Goal: Transaction & Acquisition: Purchase product/service

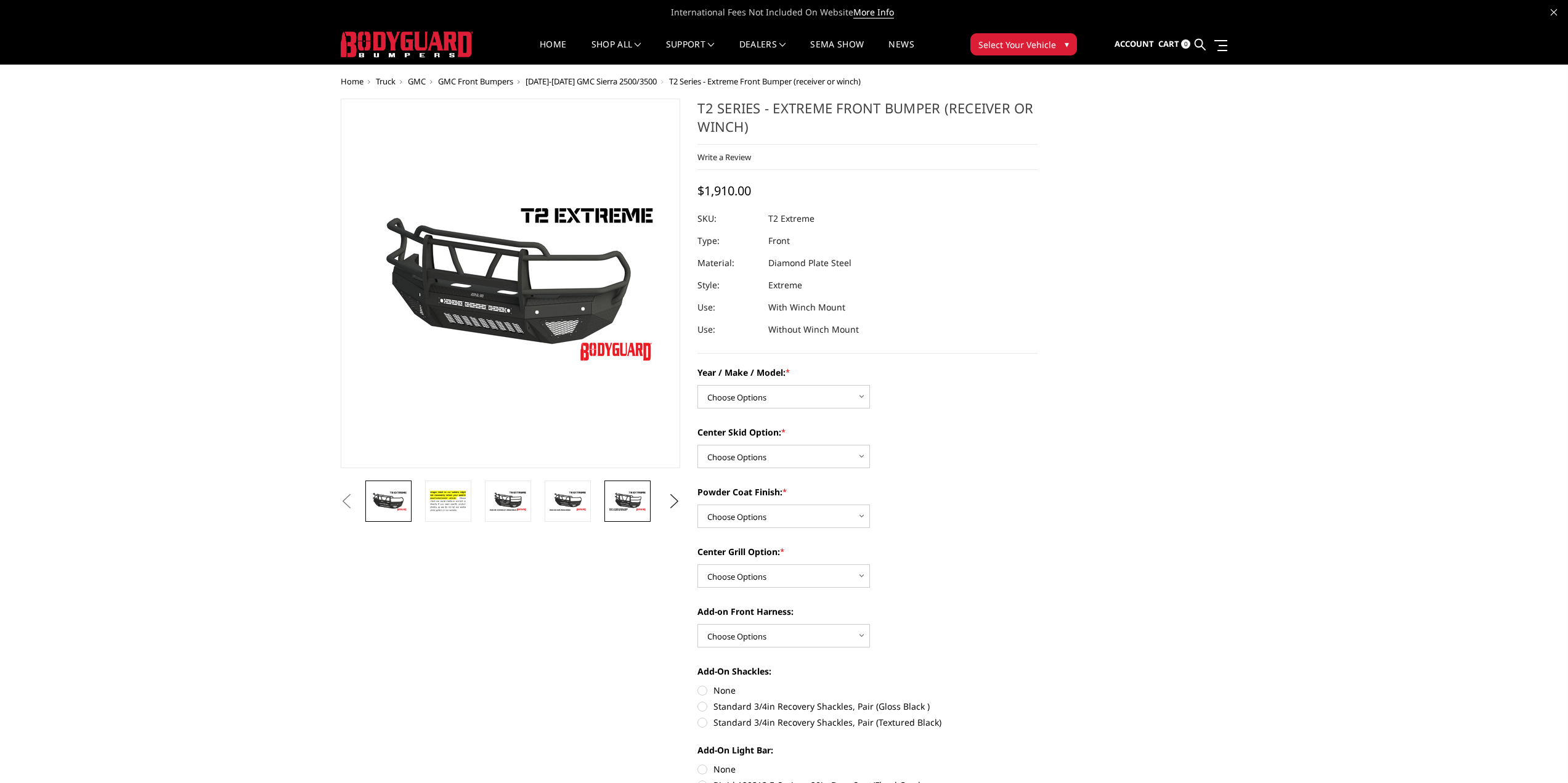
click at [619, 505] on img at bounding box center [627, 501] width 39 height 22
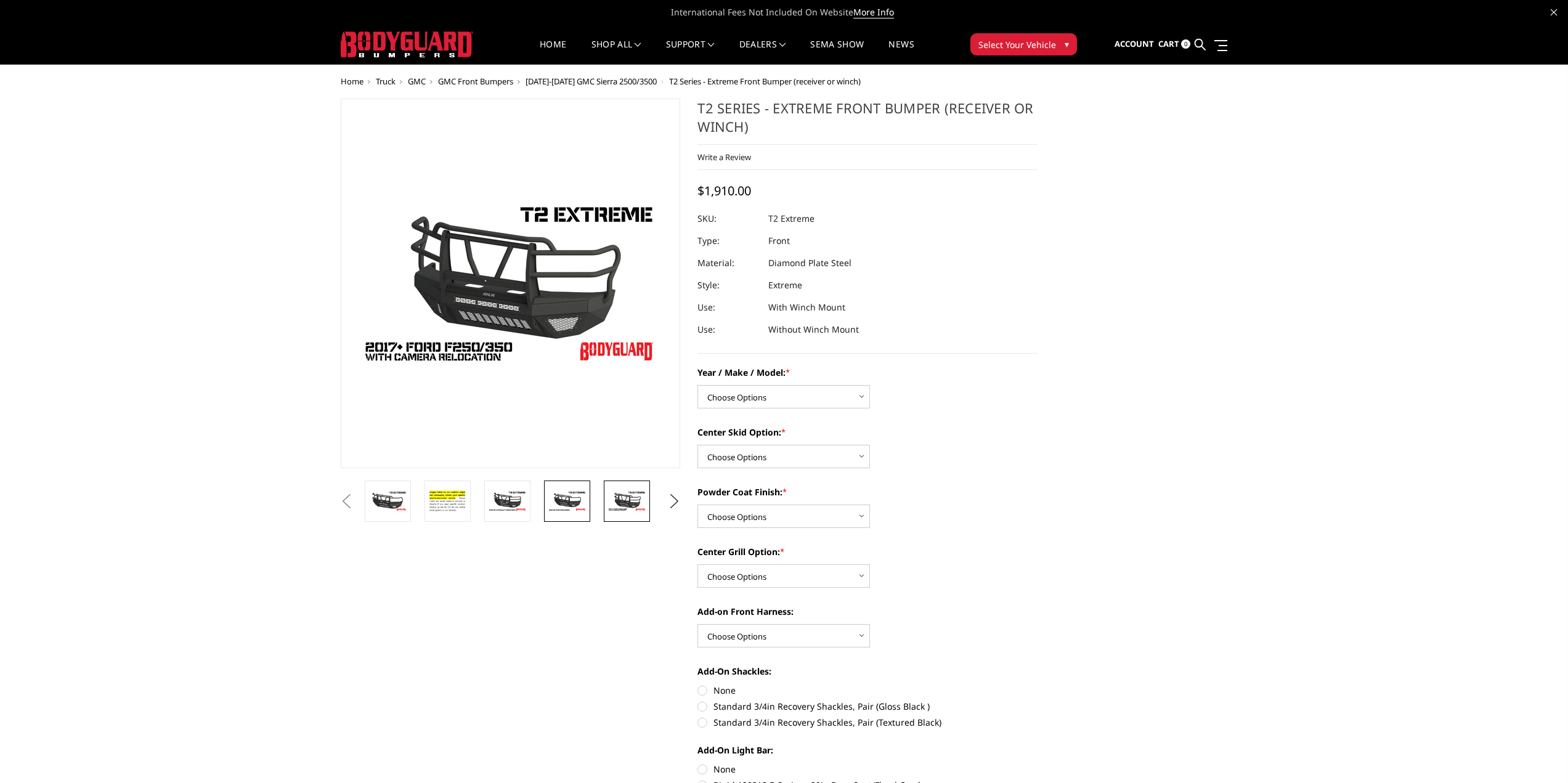
click at [557, 501] on img at bounding box center [567, 501] width 39 height 22
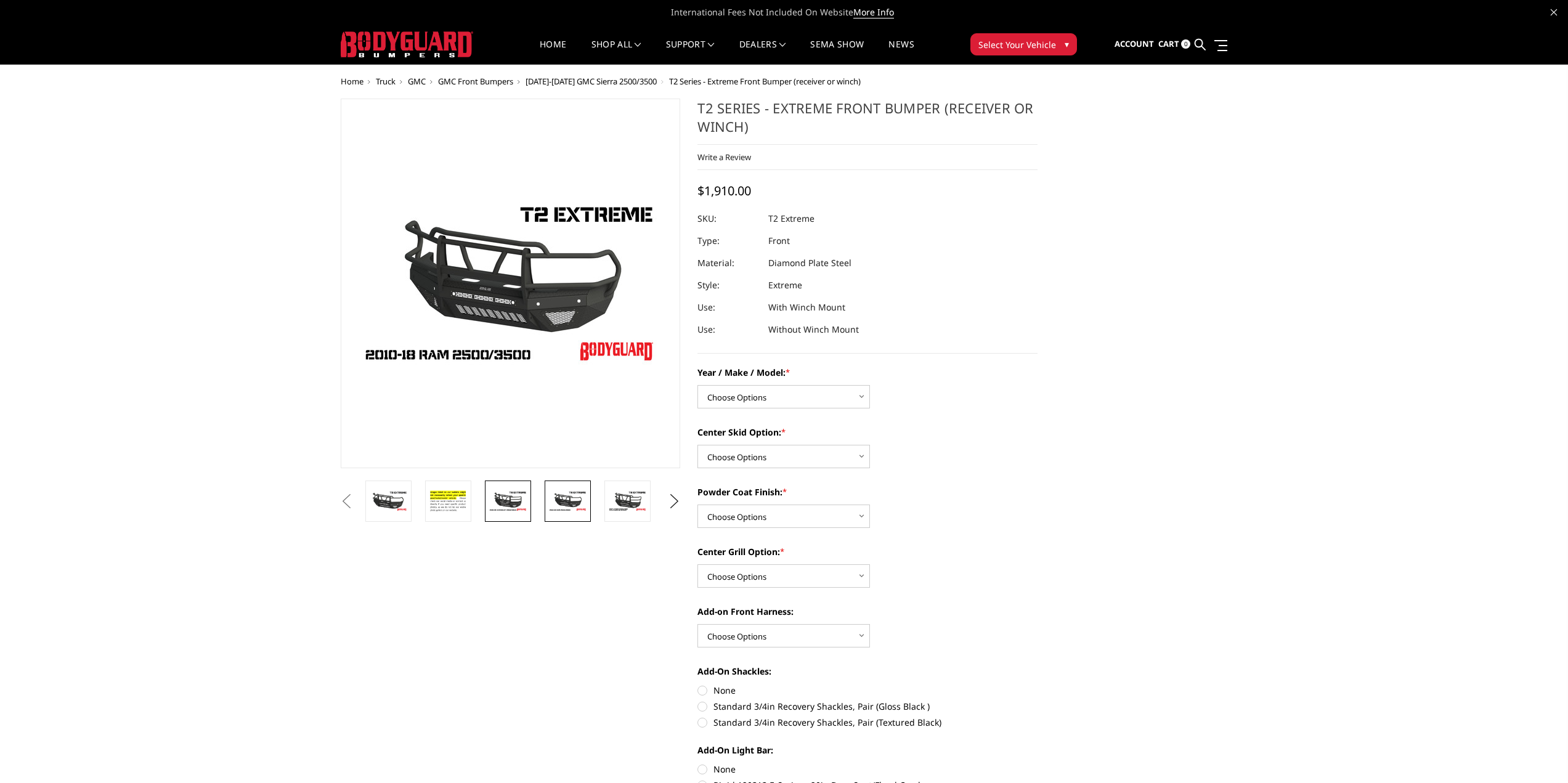
click at [511, 497] on img at bounding box center [508, 501] width 39 height 22
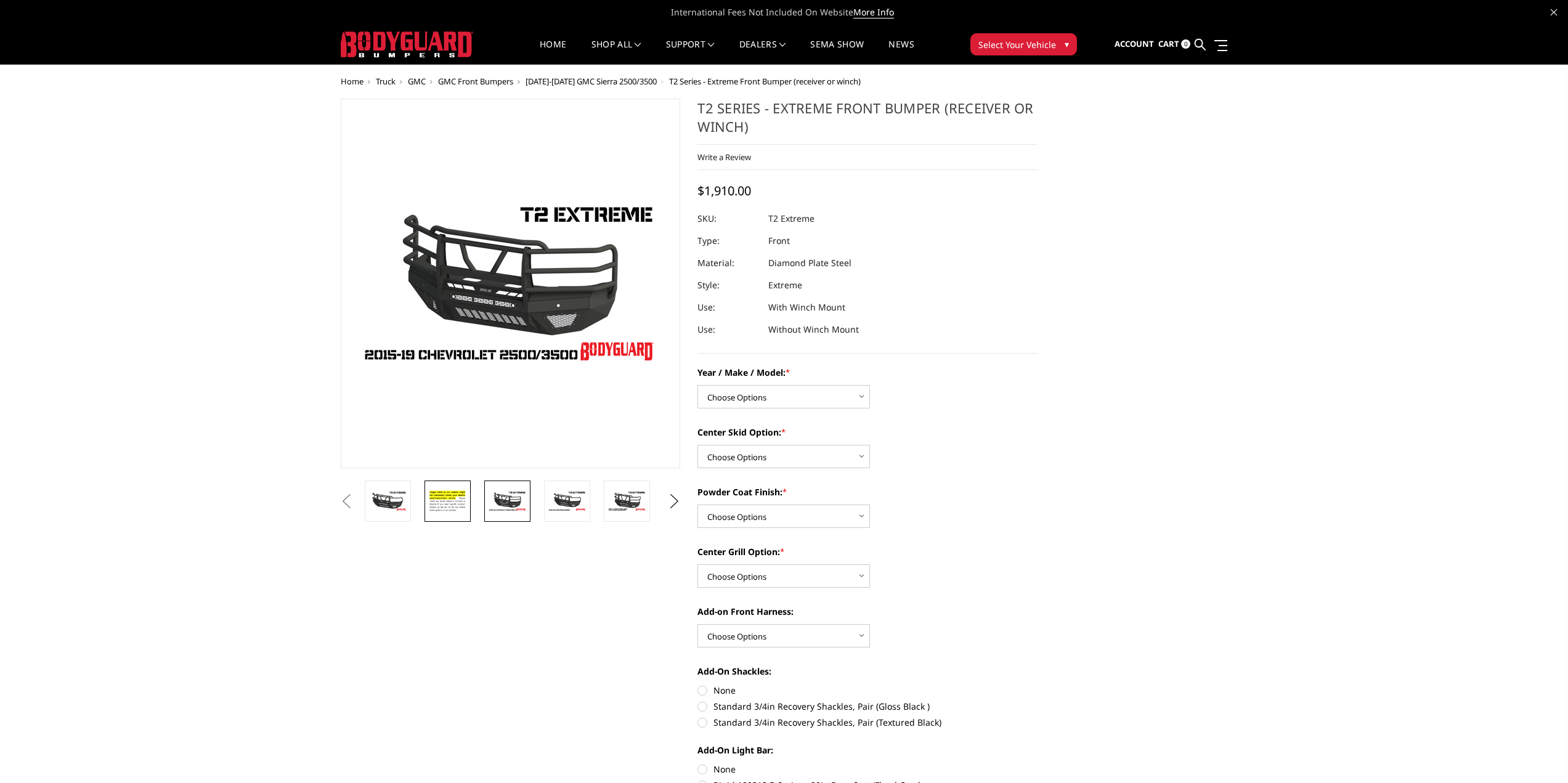
click at [442, 498] on img at bounding box center [447, 501] width 39 height 26
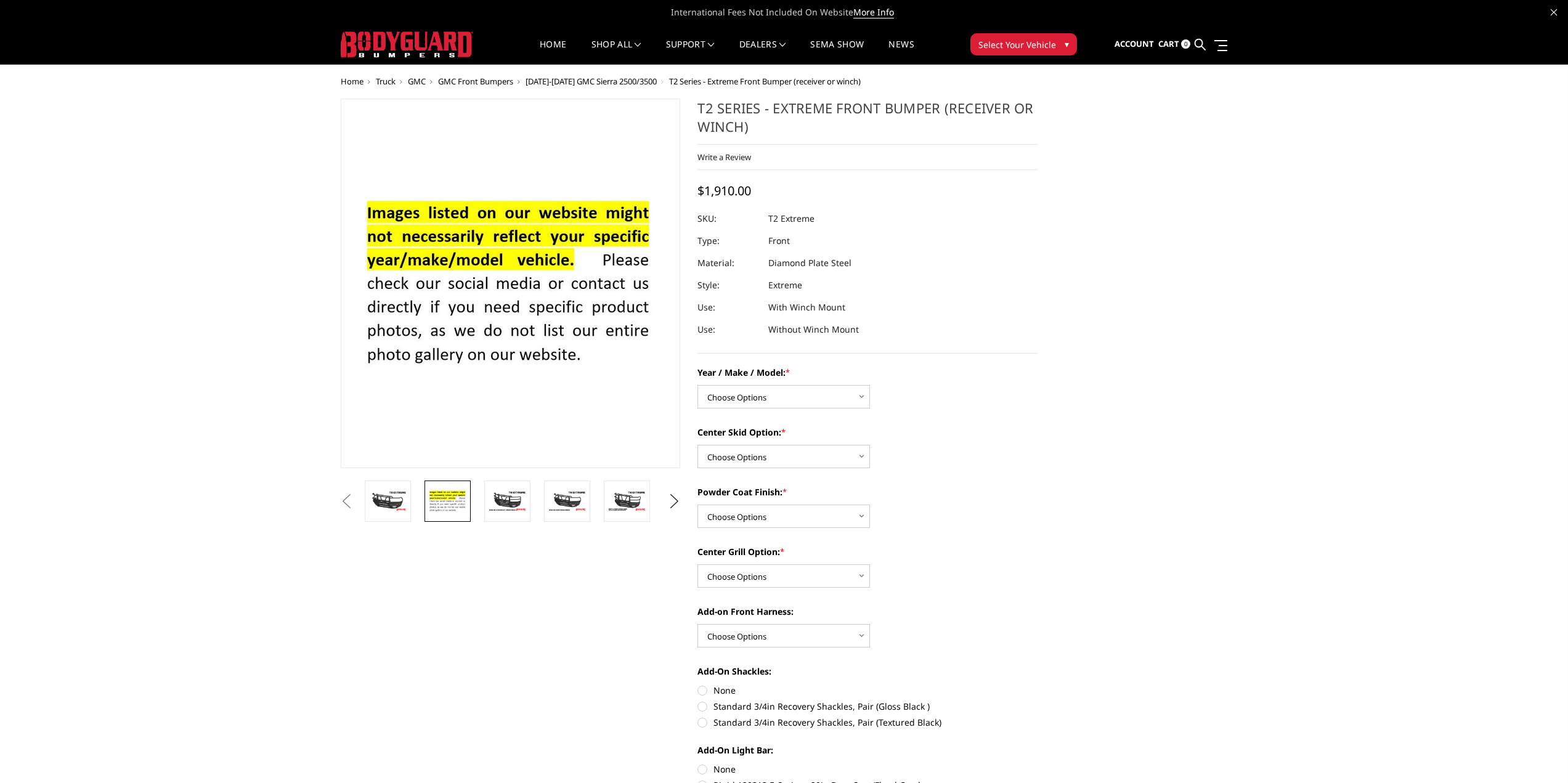
click at [356, 495] on button "Previous" at bounding box center [346, 501] width 18 height 18
click at [356, 497] on button "Previous" at bounding box center [346, 501] width 18 height 18
click at [392, 504] on img at bounding box center [388, 501] width 39 height 22
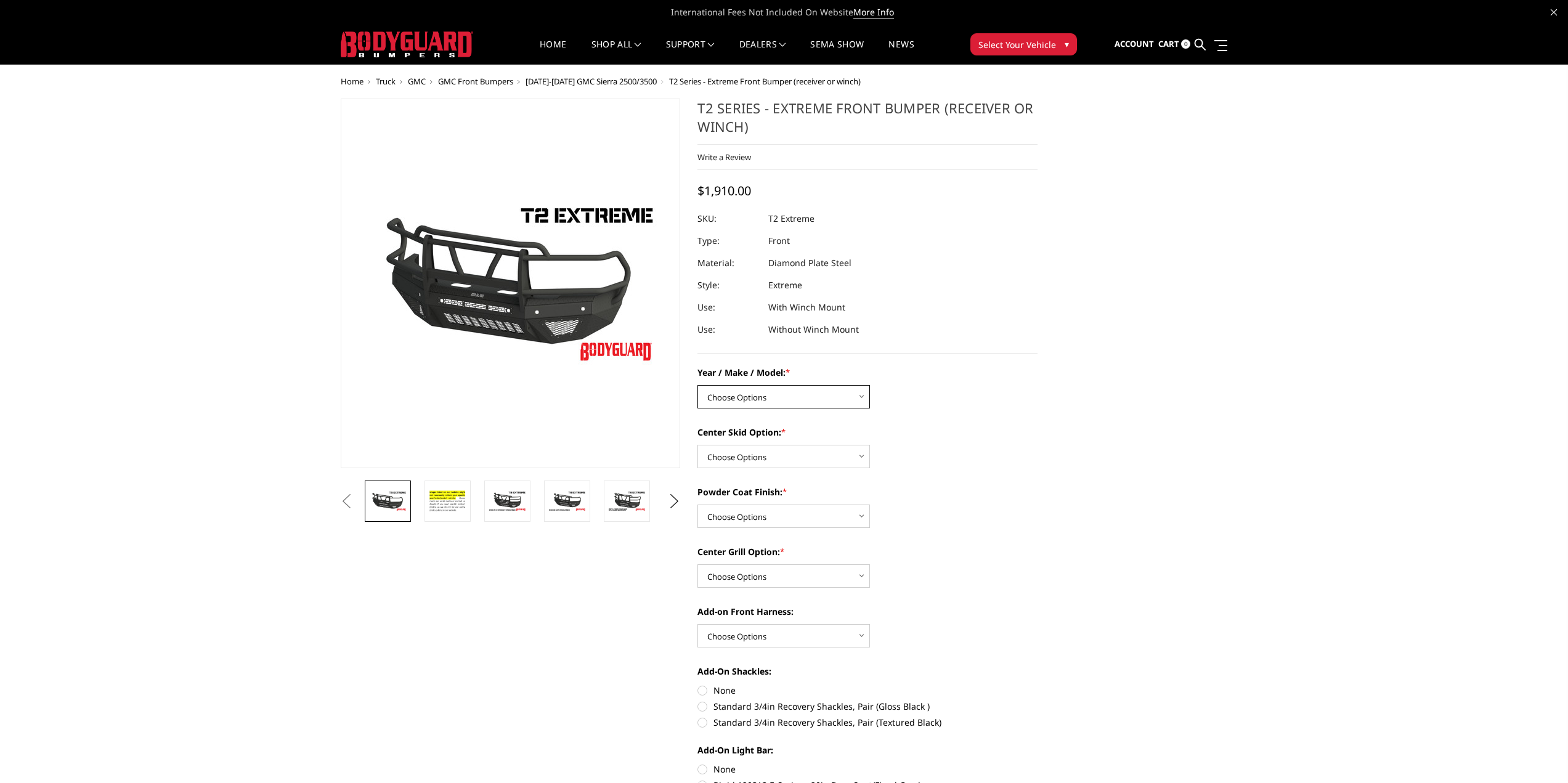
click at [861, 395] on select "Choose Options Chevrolet 19-21 1500 Chevrolet 15-19 2500 / 3500 Chevrolet 20-23…" at bounding box center [784, 396] width 172 height 23
select select "1442"
click at [698, 385] on select "Choose Options Chevrolet 19-21 1500 Chevrolet 15-19 2500 / 3500 Chevrolet 20-23…" at bounding box center [784, 396] width 172 height 23
click at [863, 463] on select "Choose Options Standard center skid plate (included) Receiver tube Winch mount …" at bounding box center [784, 456] width 172 height 23
select select "626"
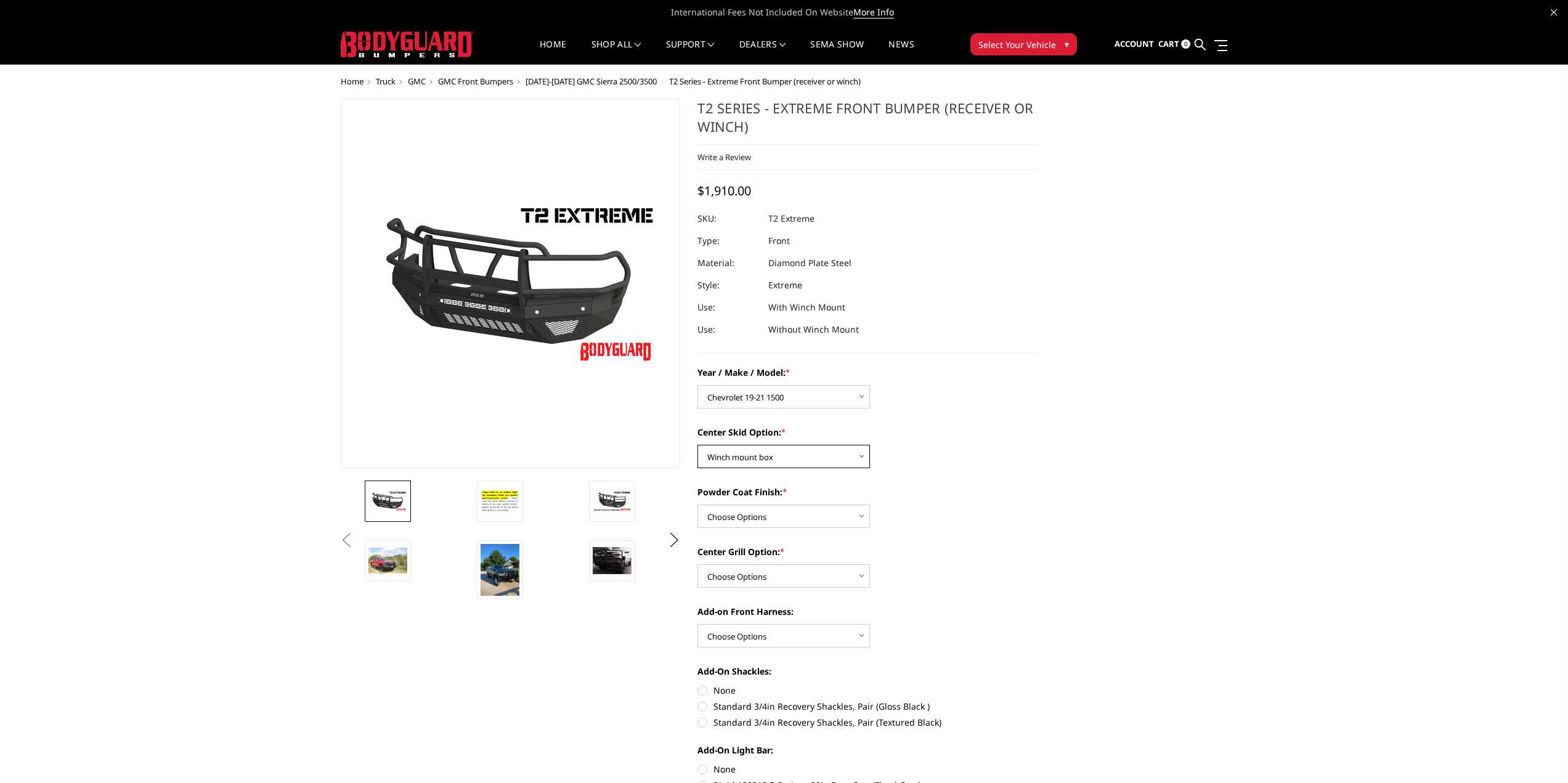
click at [698, 444] on select "Choose Options Standard center skid plate (included) Receiver tube Winch mount …" at bounding box center [784, 456] width 172 height 23
click at [864, 518] on select "Choose Options Bare metal Gloss Black Powder Coat Texture Black Powder Coat" at bounding box center [784, 516] width 172 height 23
click at [698, 505] on select "Choose Options Bare metal Gloss Black Powder Coat Texture Black Powder Coat" at bounding box center [784, 516] width 172 height 23
click at [863, 521] on select "Choose Options Bare metal Gloss Black Powder Coat Texture Black Powder Coat" at bounding box center [784, 516] width 172 height 23
select select "667"
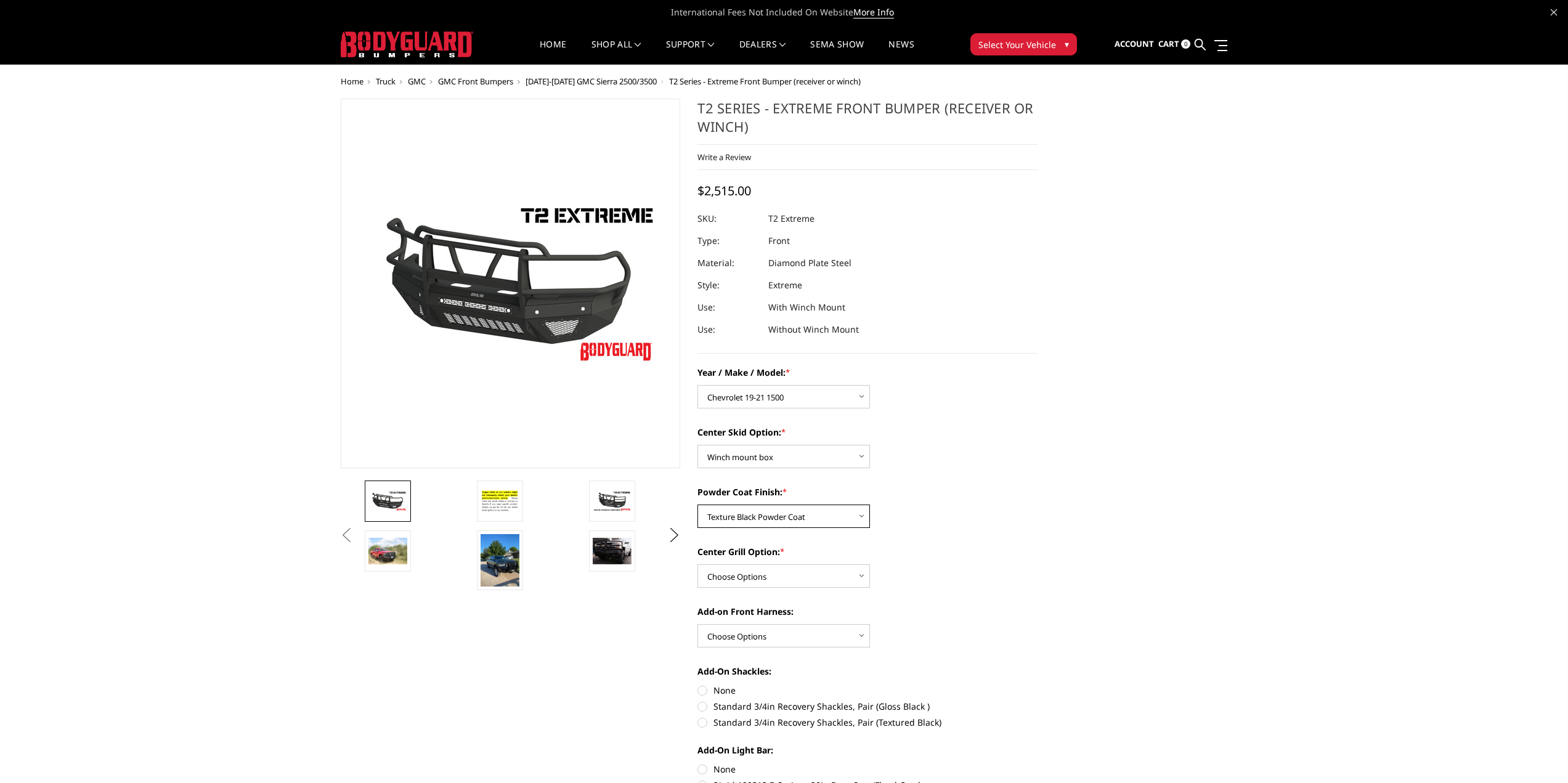
click at [698, 505] on select "Choose Options Bare metal Gloss Black Powder Coat Texture Black Powder Coat" at bounding box center [784, 516] width 172 height 23
click at [865, 573] on select "Choose Options Add expanded metal in center grill Decline this option" at bounding box center [784, 576] width 172 height 23
select select "1080"
click at [698, 565] on select "Choose Options Add expanded metal in center grill Decline this option" at bounding box center [784, 576] width 172 height 23
click at [862, 632] on select "Choose Options WITH front camera harness WITHOUT front camera harness" at bounding box center [784, 636] width 172 height 23
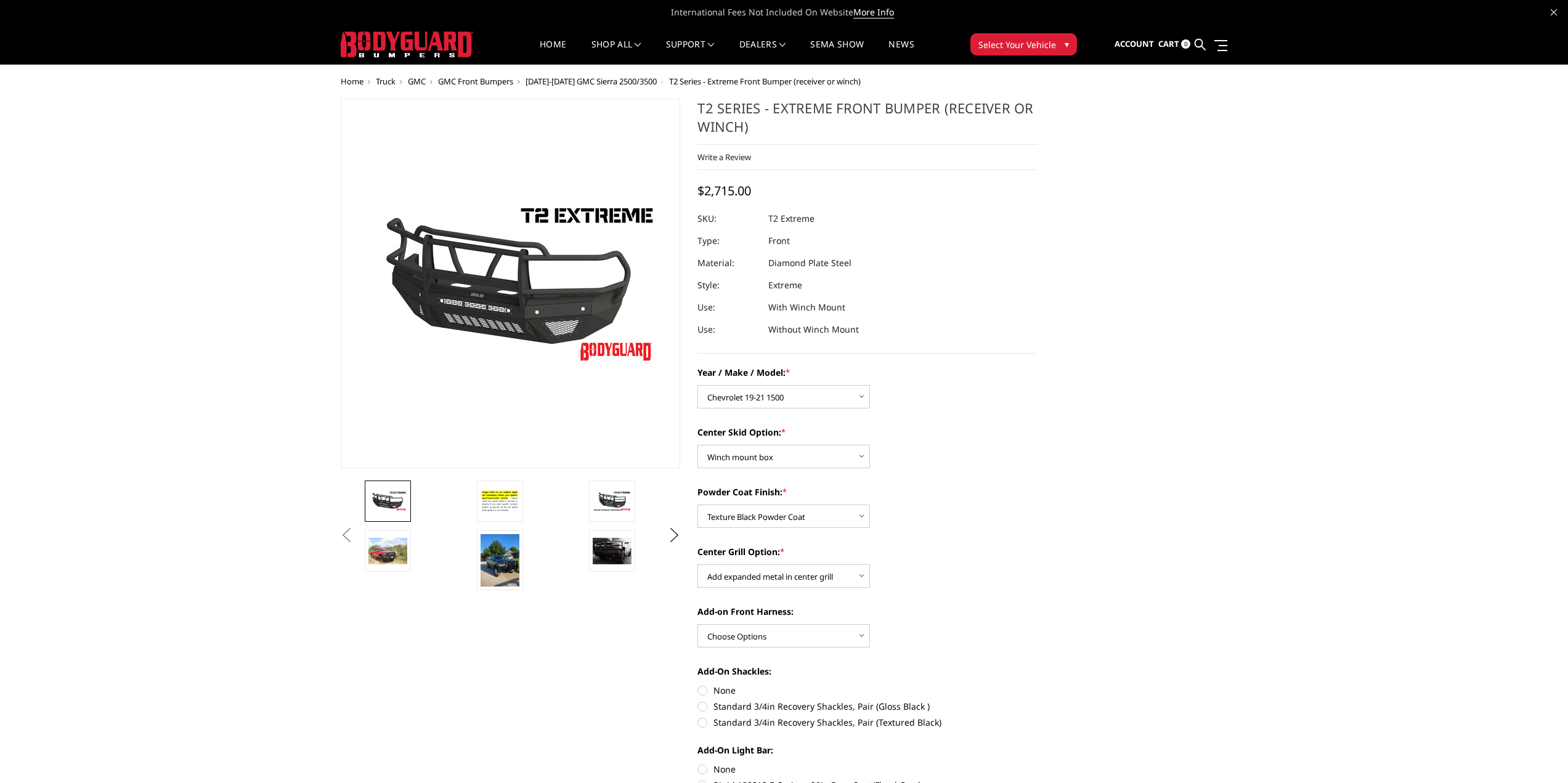
click at [970, 641] on div "Add-on Front Harness: Choose Options WITH front camera harness WITHOUT front ca…" at bounding box center [867, 626] width 340 height 43
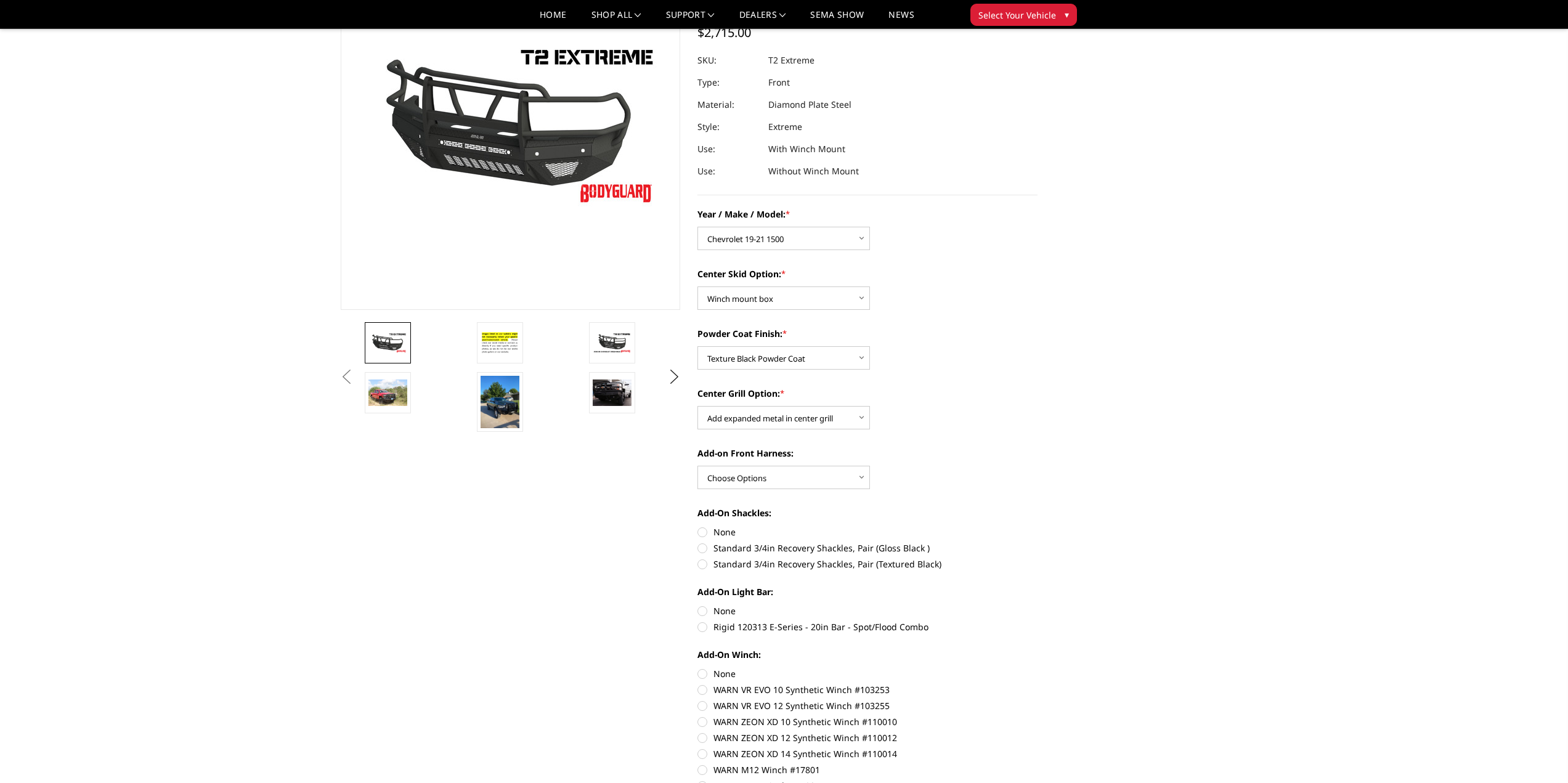
scroll to position [123, 0]
click at [705, 561] on label "Standard 3/4in Recovery Shackles, Pair (Textured Black)" at bounding box center [867, 562] width 340 height 13
click at [1038, 541] on input "Standard 3/4in Recovery Shackles, Pair (Textured Black)" at bounding box center [1038, 540] width 1 height 1
radio input "true"
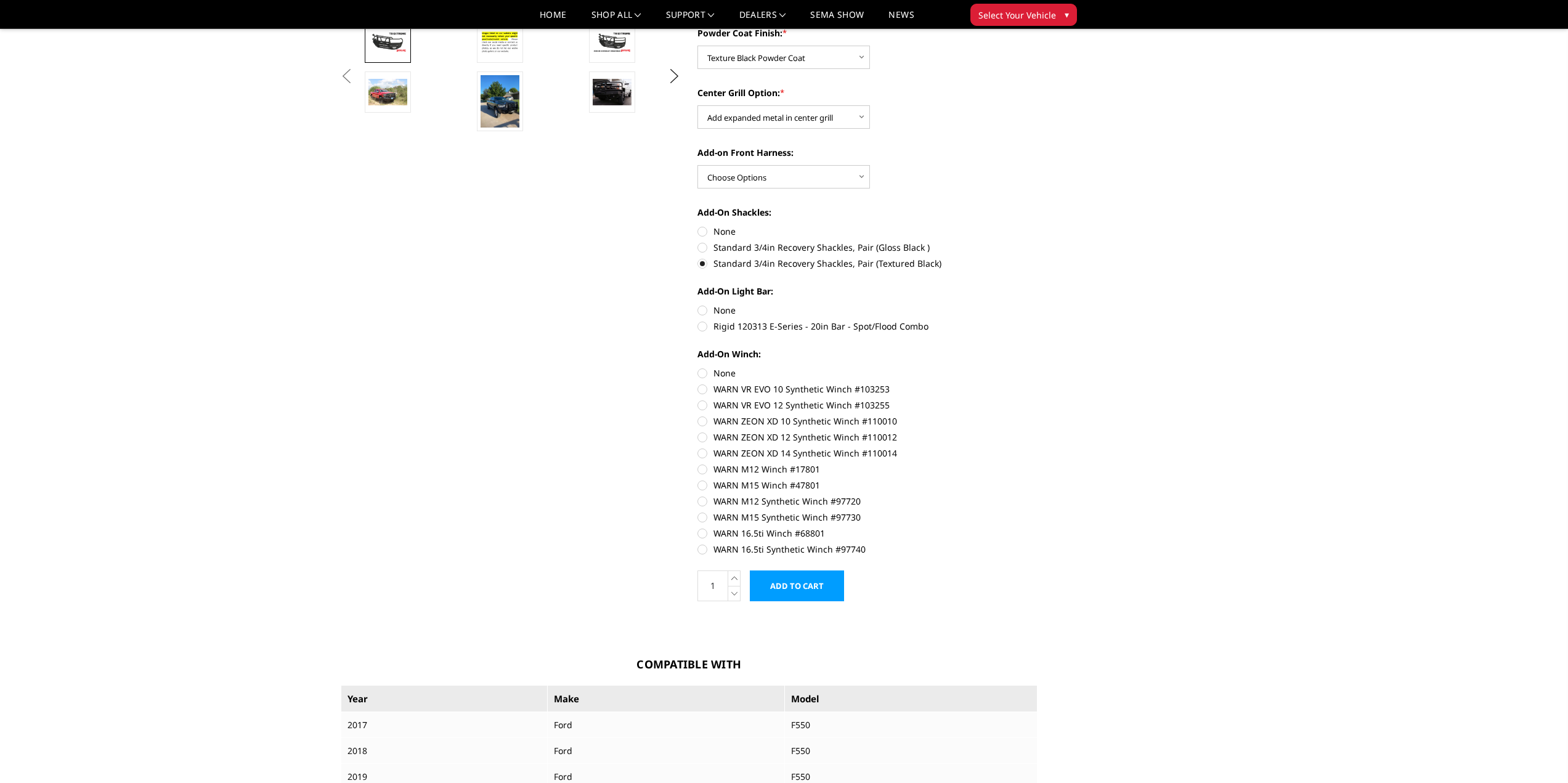
scroll to position [431, 0]
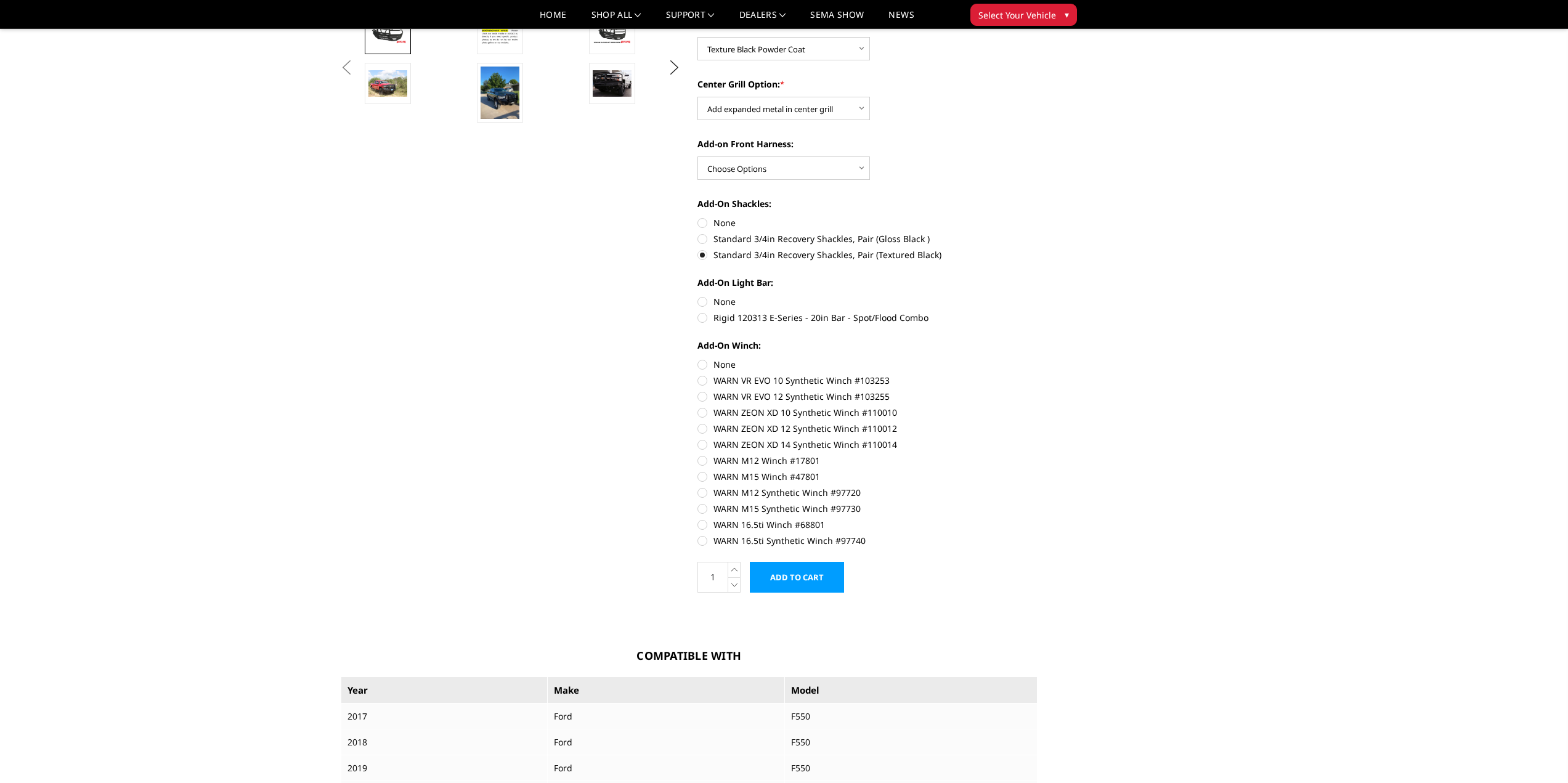
click at [795, 578] on input "Add to Cart" at bounding box center [797, 577] width 94 height 31
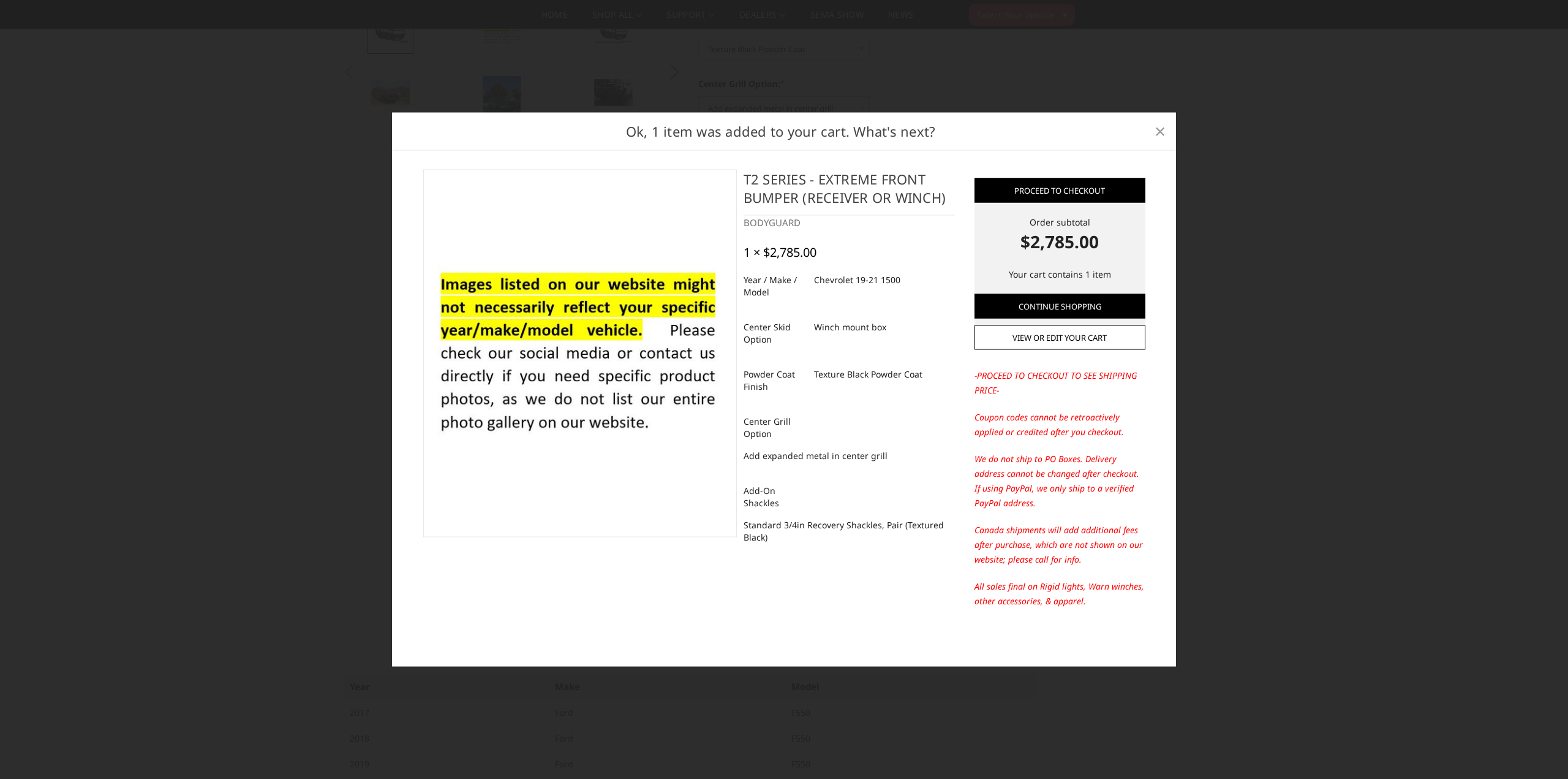
click at [1161, 126] on span "×" at bounding box center [1160, 130] width 11 height 26
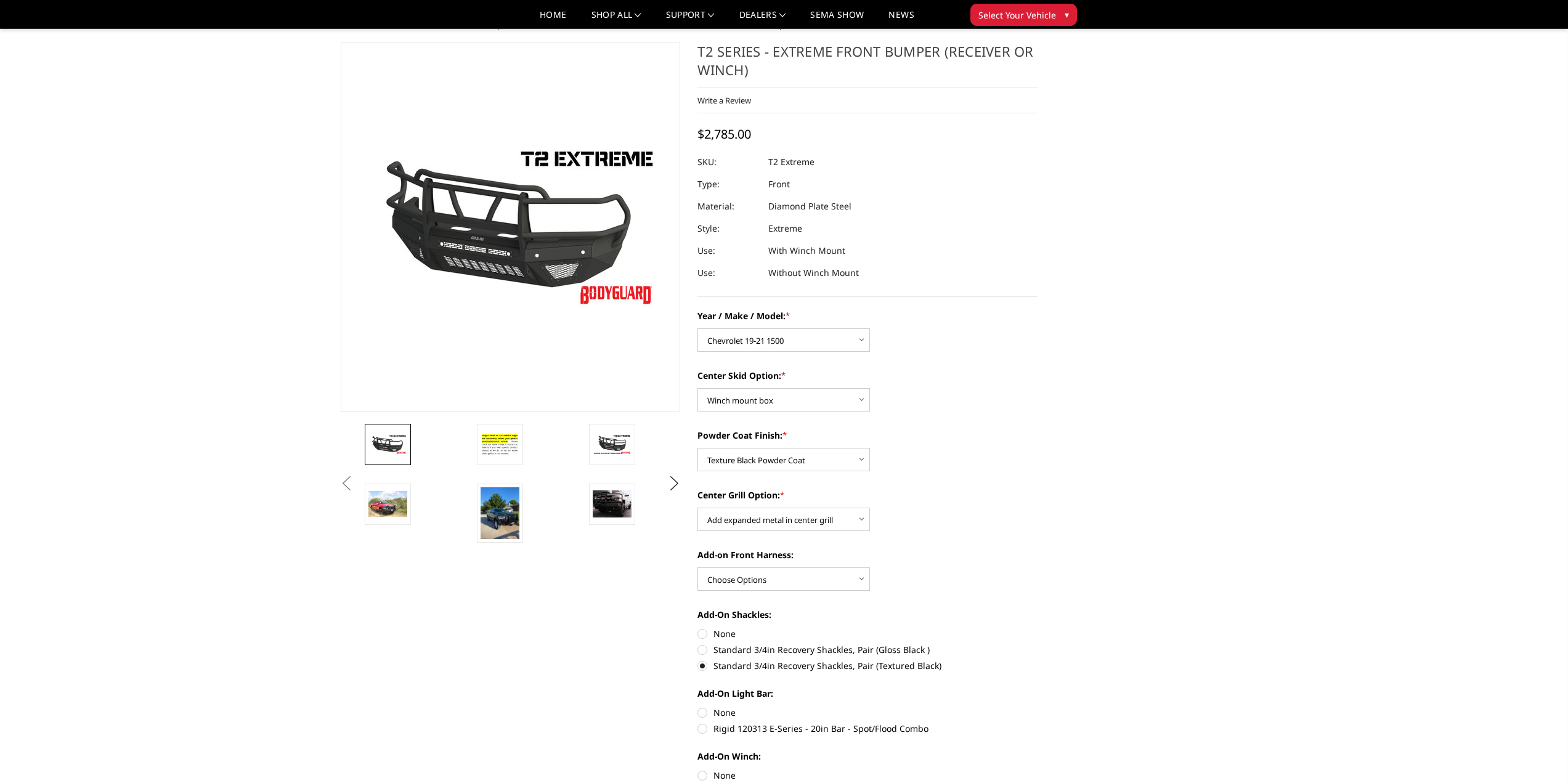
scroll to position [0, 0]
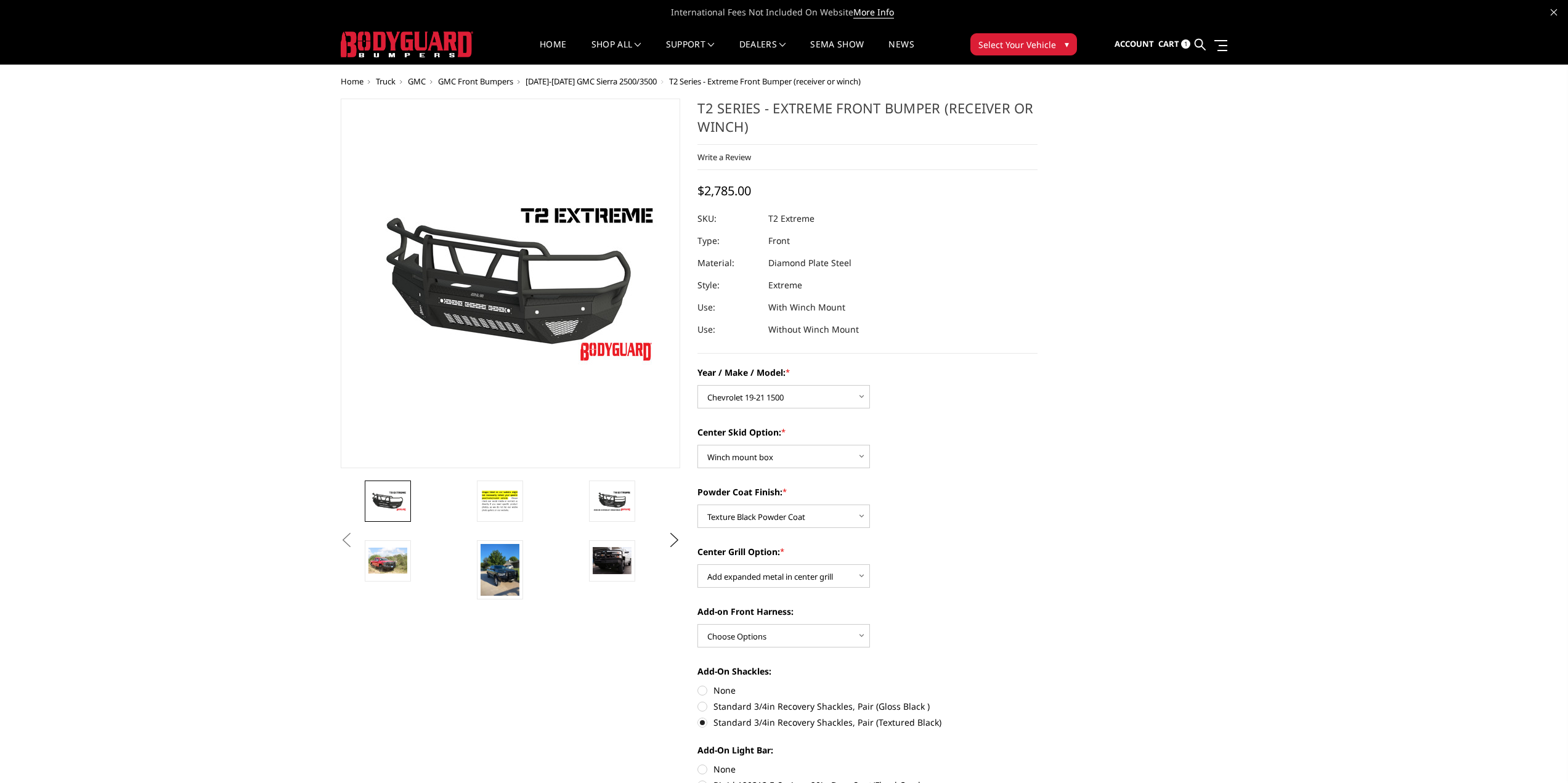
click at [1018, 47] on span "Select Your Vehicle" at bounding box center [1018, 44] width 77 height 13
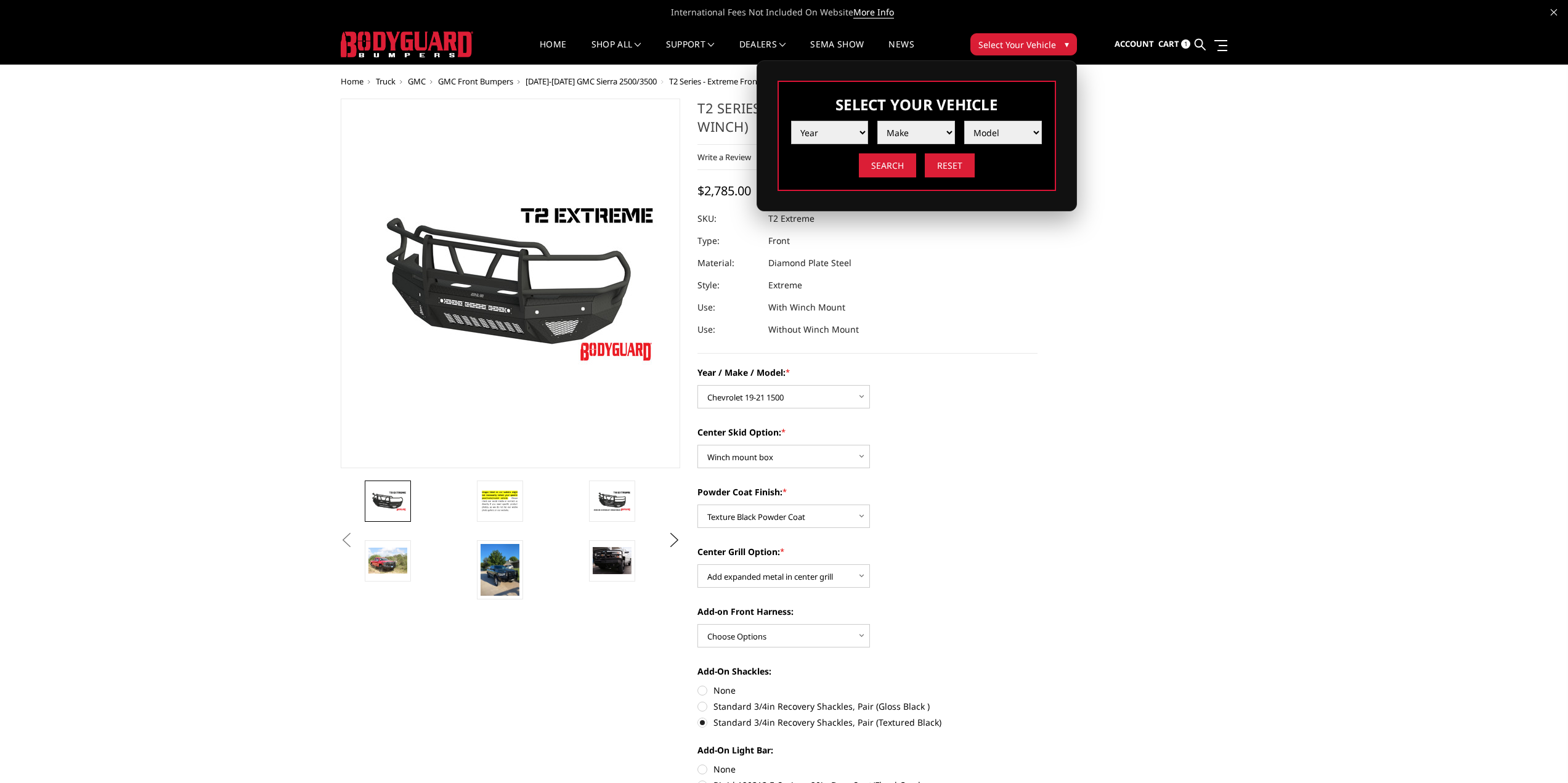
click at [863, 133] on select "Year 2025 2024 2023 2022 2021 2020 2019 2018 2017 2016 2015 2014 2013 2012 2011…" at bounding box center [830, 132] width 77 height 23
select select "yr_2021"
click at [791, 121] on select "Year 2025 2024 2023 2022 2021 2020 2019 2018 2017 2016 2015 2014 2013 2012 2011…" at bounding box center [830, 132] width 77 height 23
click at [912, 132] on select "Make Chevrolet Ford GMC Ram Toyota" at bounding box center [916, 132] width 77 height 23
select select "mk_chevrolet"
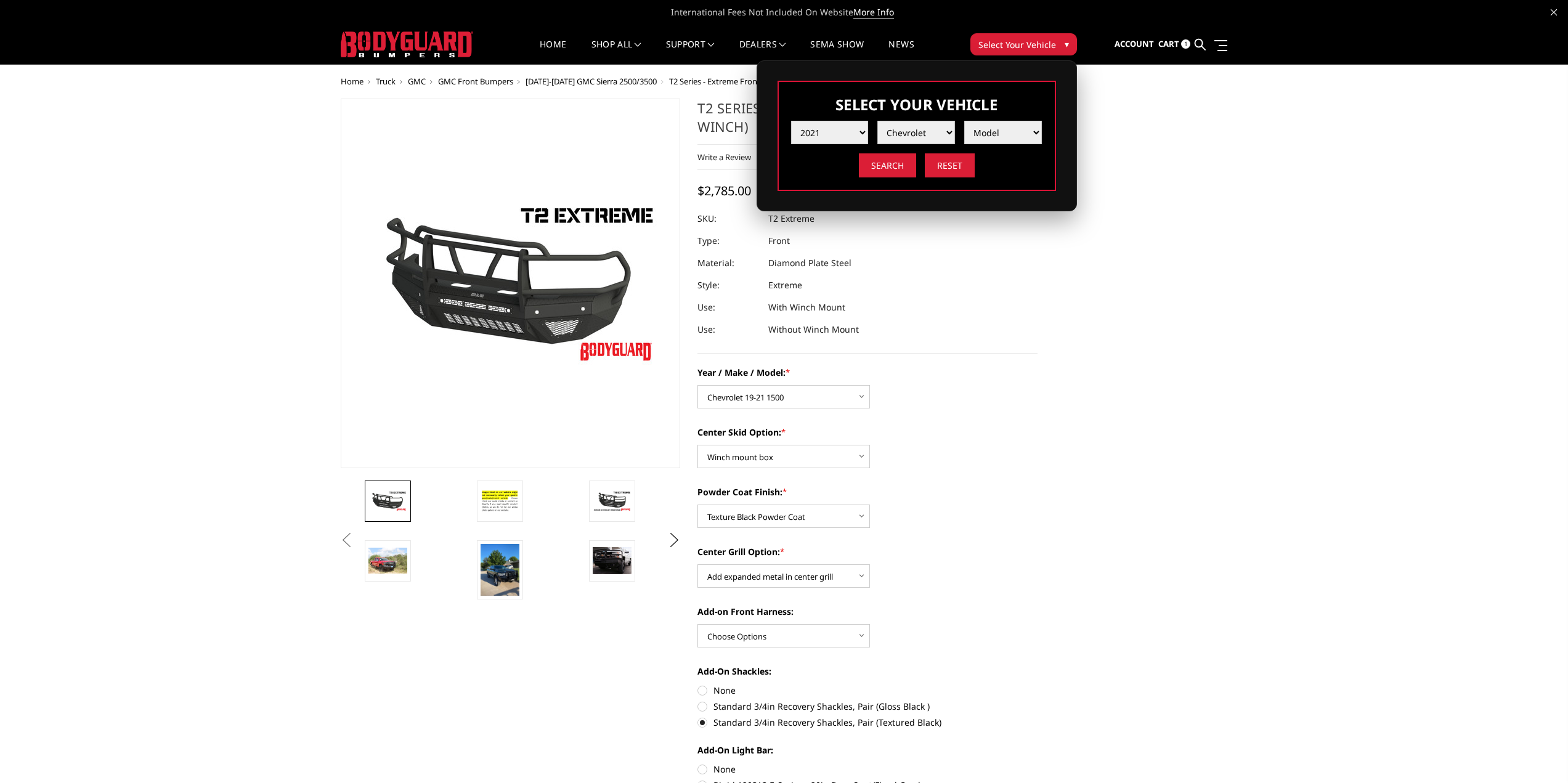
click at [878, 121] on select "Make Chevrolet Ford GMC Ram Toyota" at bounding box center [916, 132] width 77 height 23
click at [1006, 133] on select "Model Silverado 1500 Silverado 2500 / 3500 Silverado 4500 / 5500 / 6500" at bounding box center [1003, 132] width 77 height 23
select select "md_silverado-1500"
click at [965, 121] on select "Model Silverado 1500 Silverado 2500 / 3500 Silverado 4500 / 5500 / 6500" at bounding box center [1003, 132] width 77 height 23
click at [895, 166] on input "Search" at bounding box center [888, 165] width 57 height 24
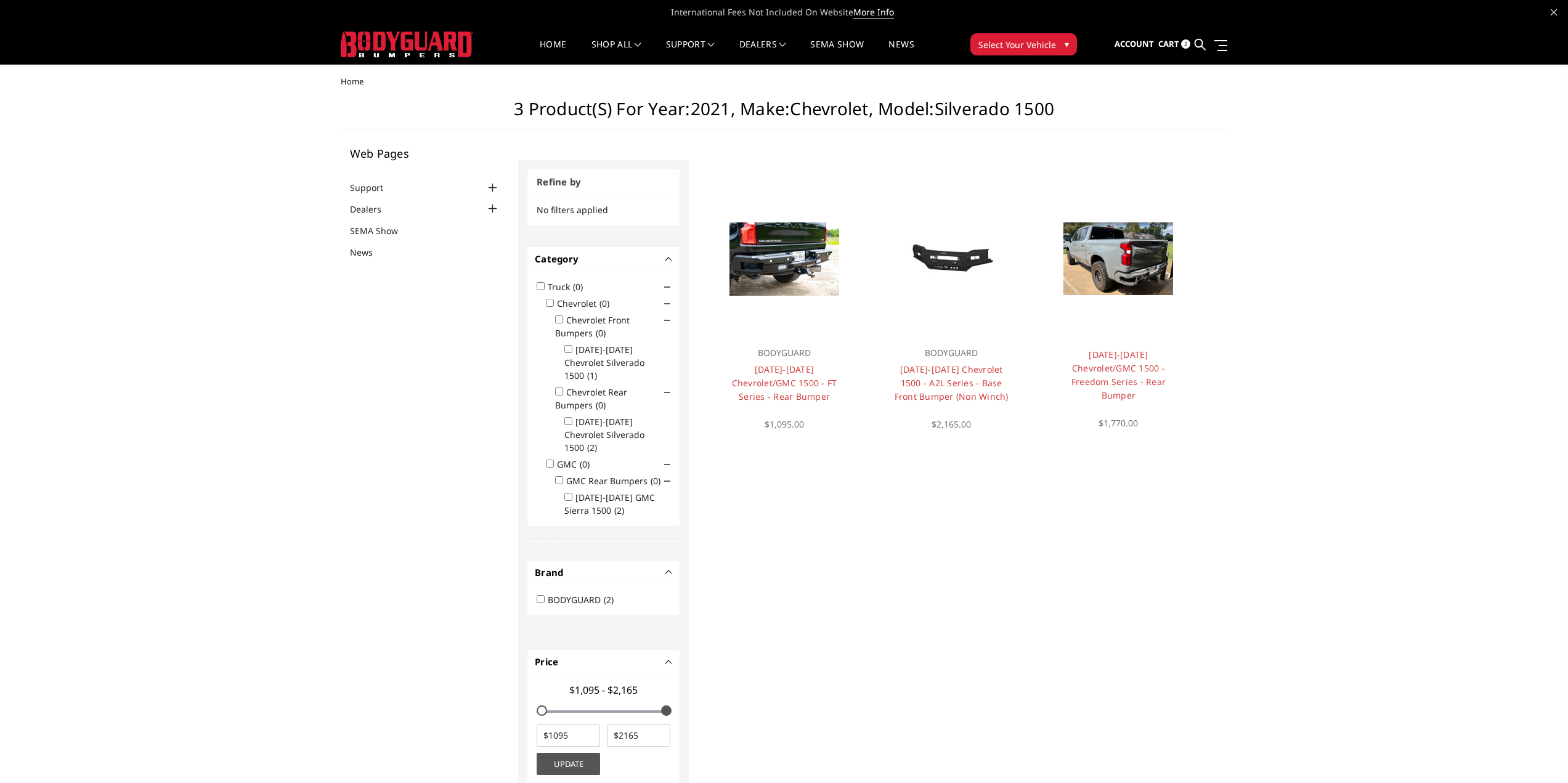
click at [667, 658] on button "-" at bounding box center [669, 661] width 6 height 6
click at [665, 655] on h4 "Price" at bounding box center [603, 662] width 137 height 14
click at [562, 318] on input "Chevrolet Front Bumpers (0)" at bounding box center [559, 320] width 8 height 8
checkbox input "true"
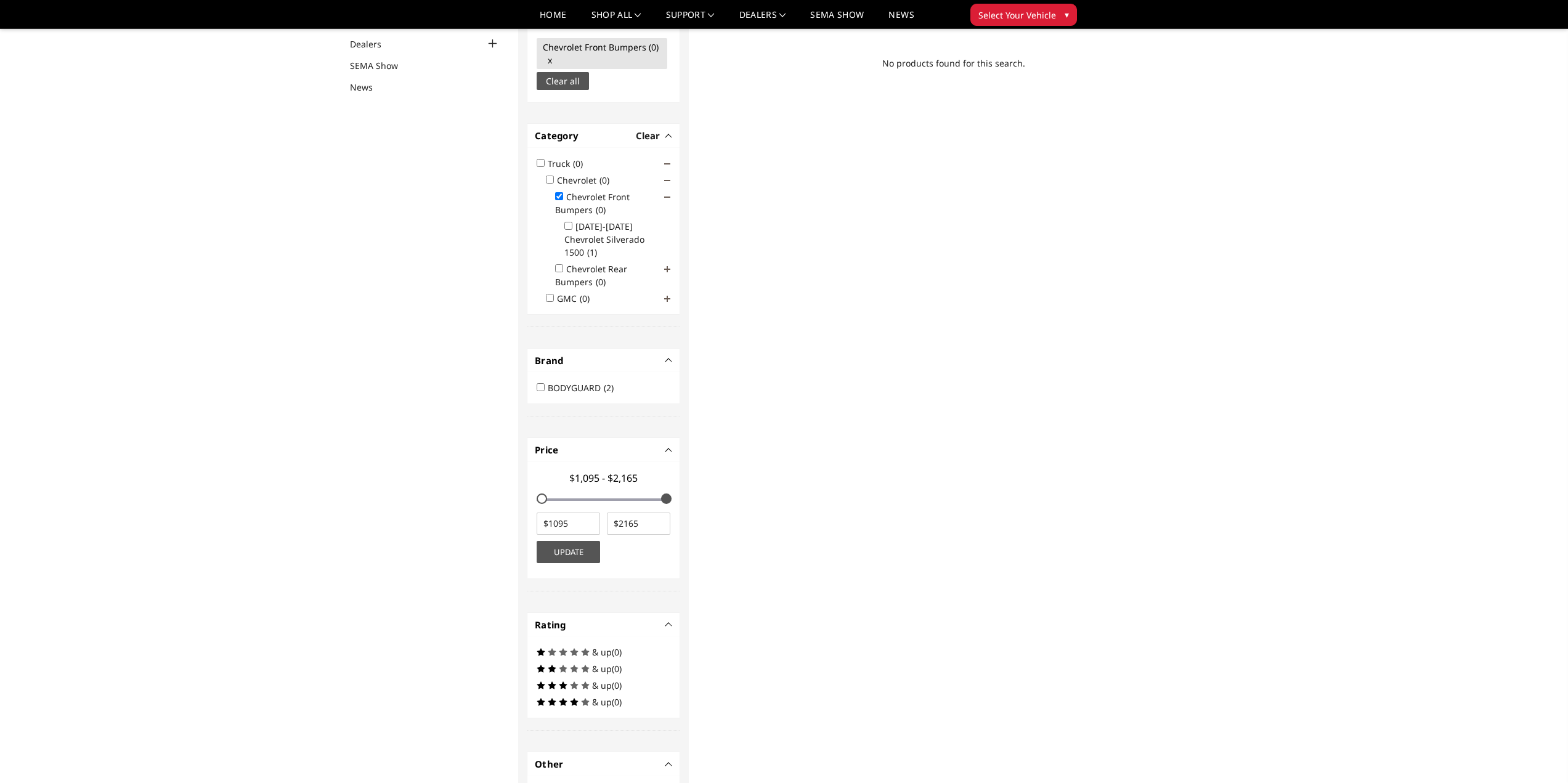
scroll to position [130, 0]
click at [566, 224] on input "2019-2021 Chevrolet Silverado 1500 (1)" at bounding box center [569, 225] width 8 height 8
checkbox input "true"
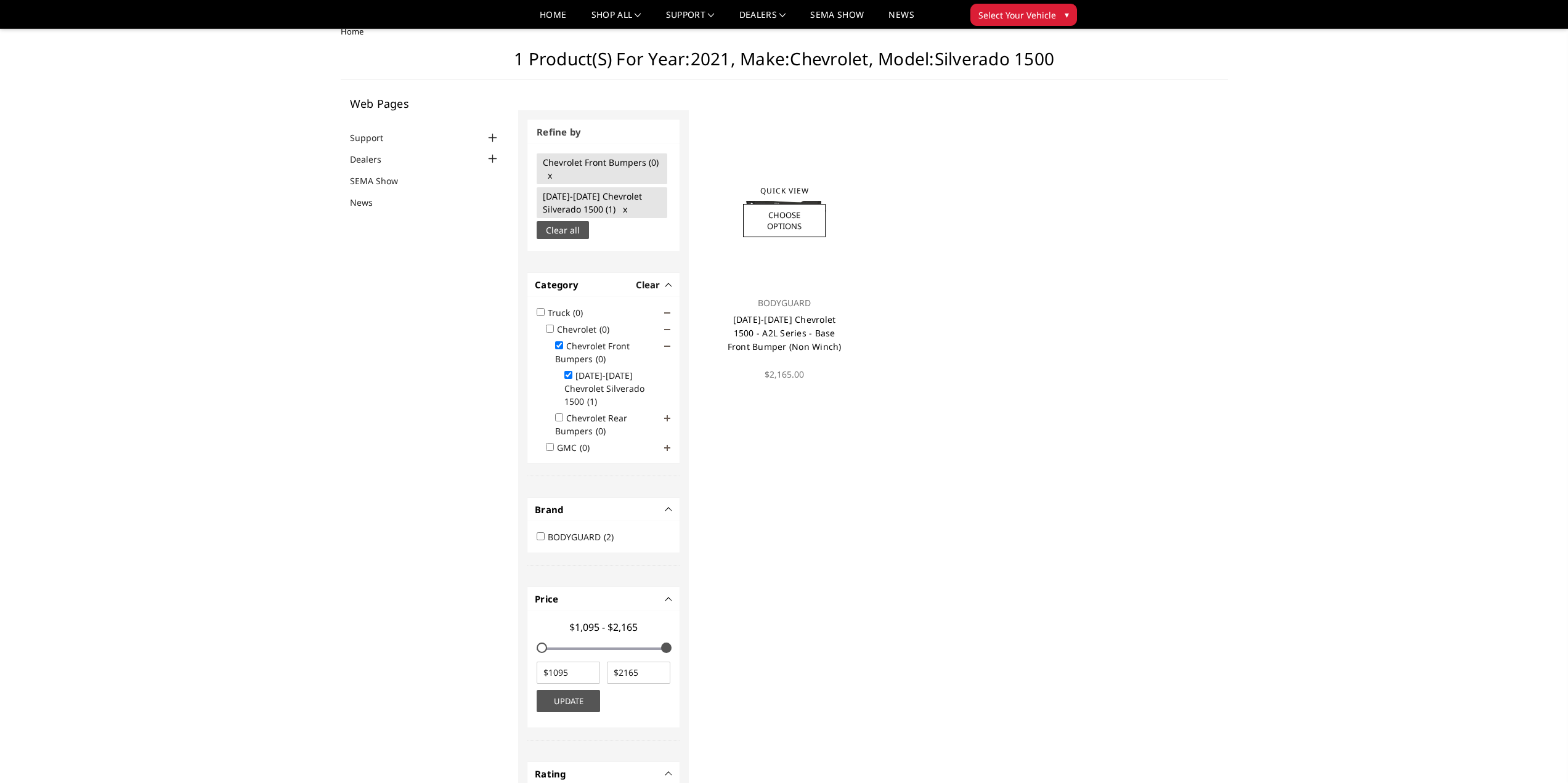
scroll to position [0, 0]
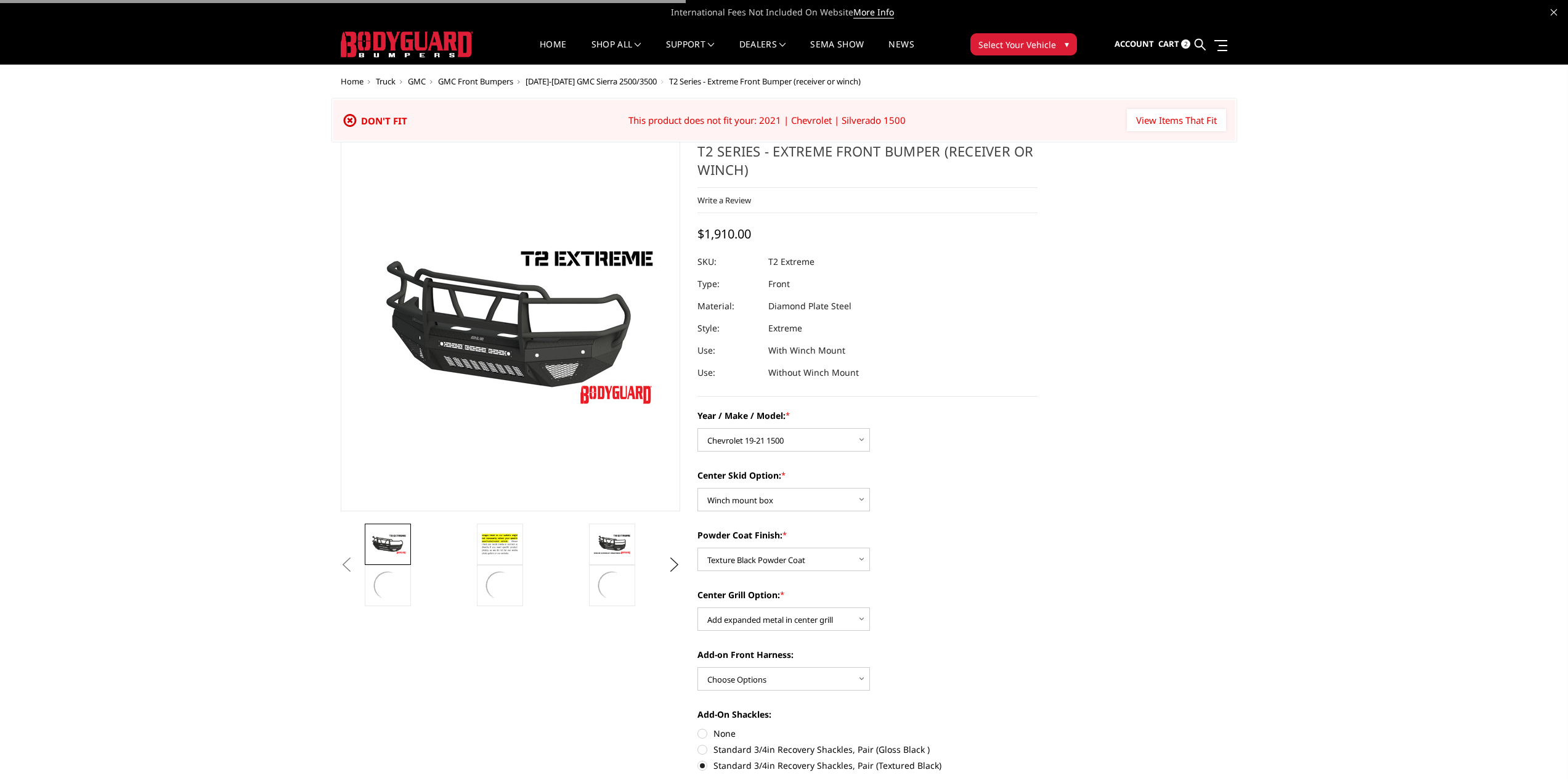
select select "1442"
select select "626"
select select "667"
select select "1080"
drag, startPoint x: 699, startPoint y: 151, endPoint x: 814, endPoint y: 156, distance: 115.1
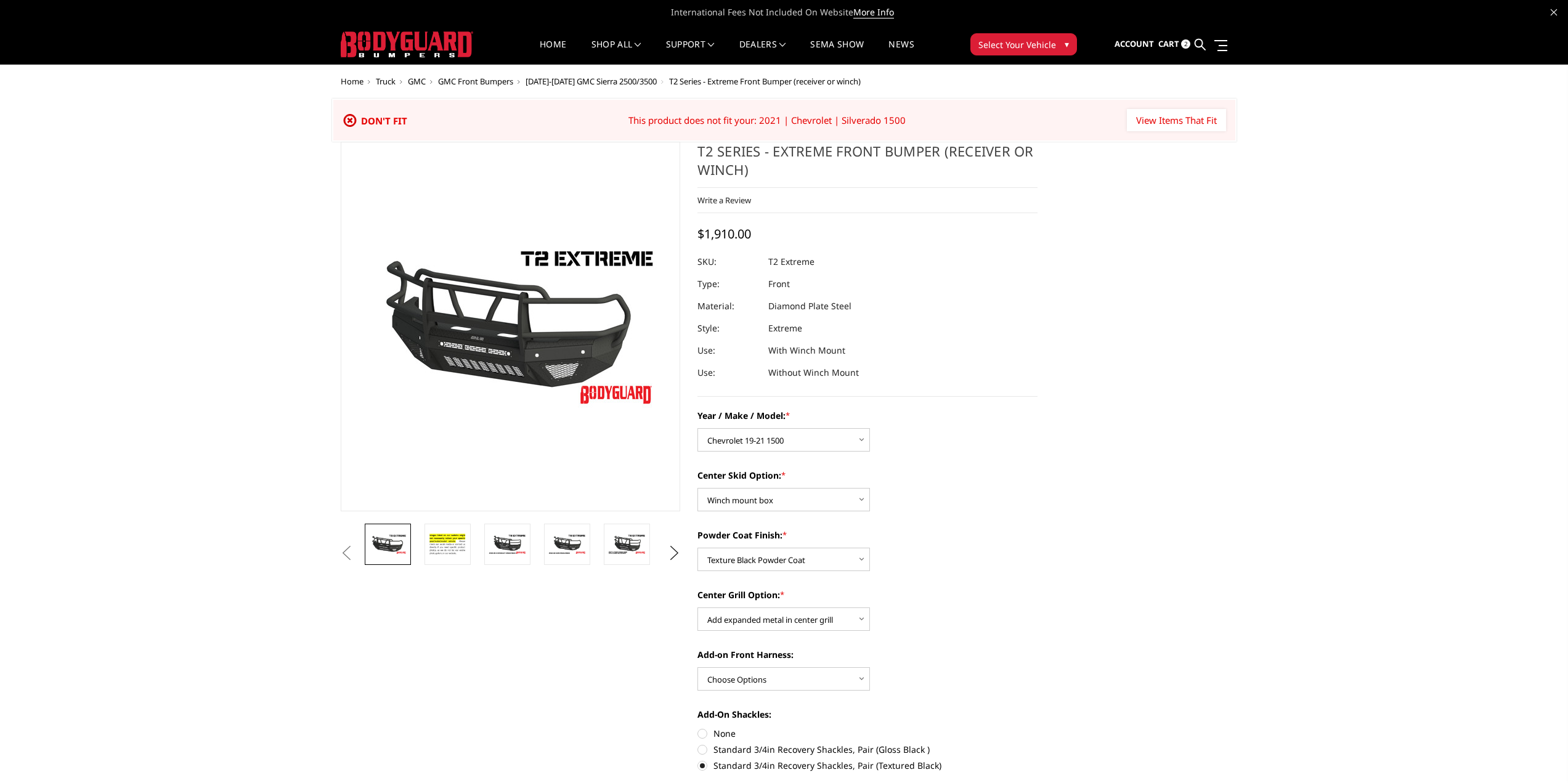
click at [855, 151] on h1 "T2 Series - Extreme Front Bumper (receiver or winch)" at bounding box center [867, 165] width 340 height 46
drag, startPoint x: 748, startPoint y: 169, endPoint x: 697, endPoint y: 153, distance: 53.5
click at [699, 153] on h1 "T2 Series - Extreme Front Bumper (receiver or winch)" at bounding box center [867, 165] width 340 height 46
drag, startPoint x: 698, startPoint y: 151, endPoint x: 766, endPoint y: 159, distance: 68.5
click at [756, 149] on h1 "T2 Series - Extreme Front Bumper (receiver or winch)" at bounding box center [867, 165] width 340 height 46
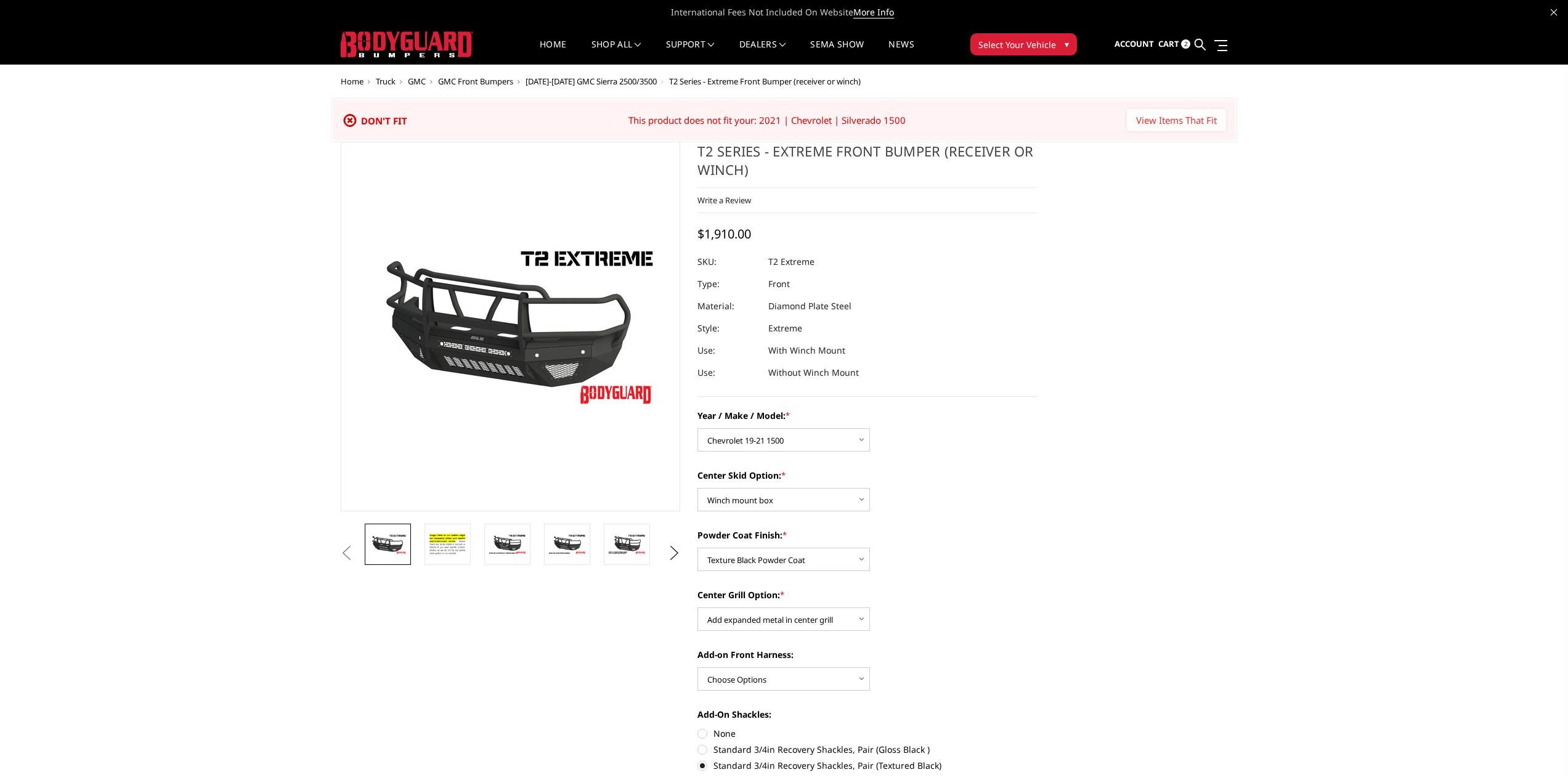
click at [1168, 122] on input "View Items That Fit" at bounding box center [1176, 120] width 99 height 22
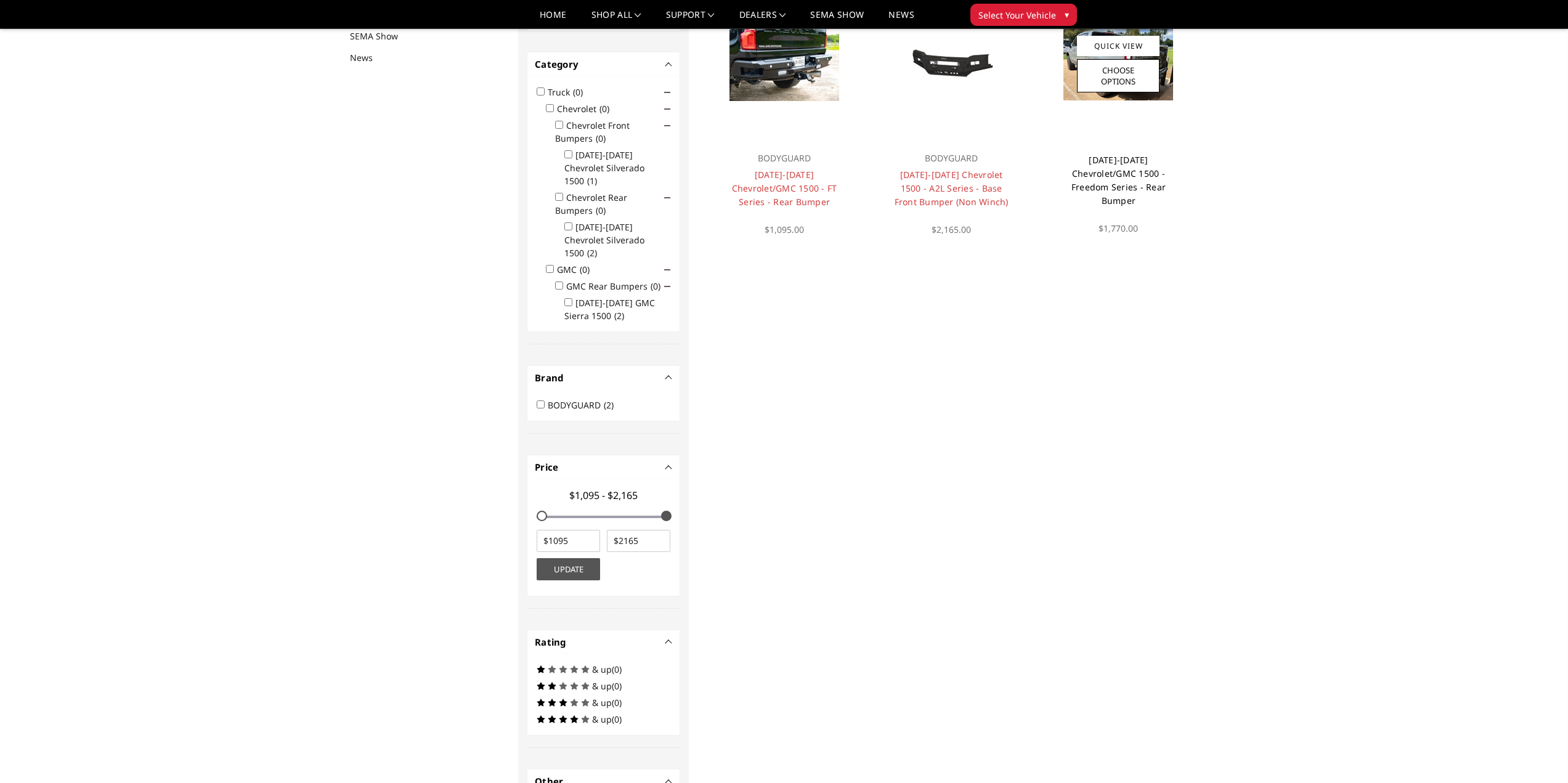
scroll to position [160, 0]
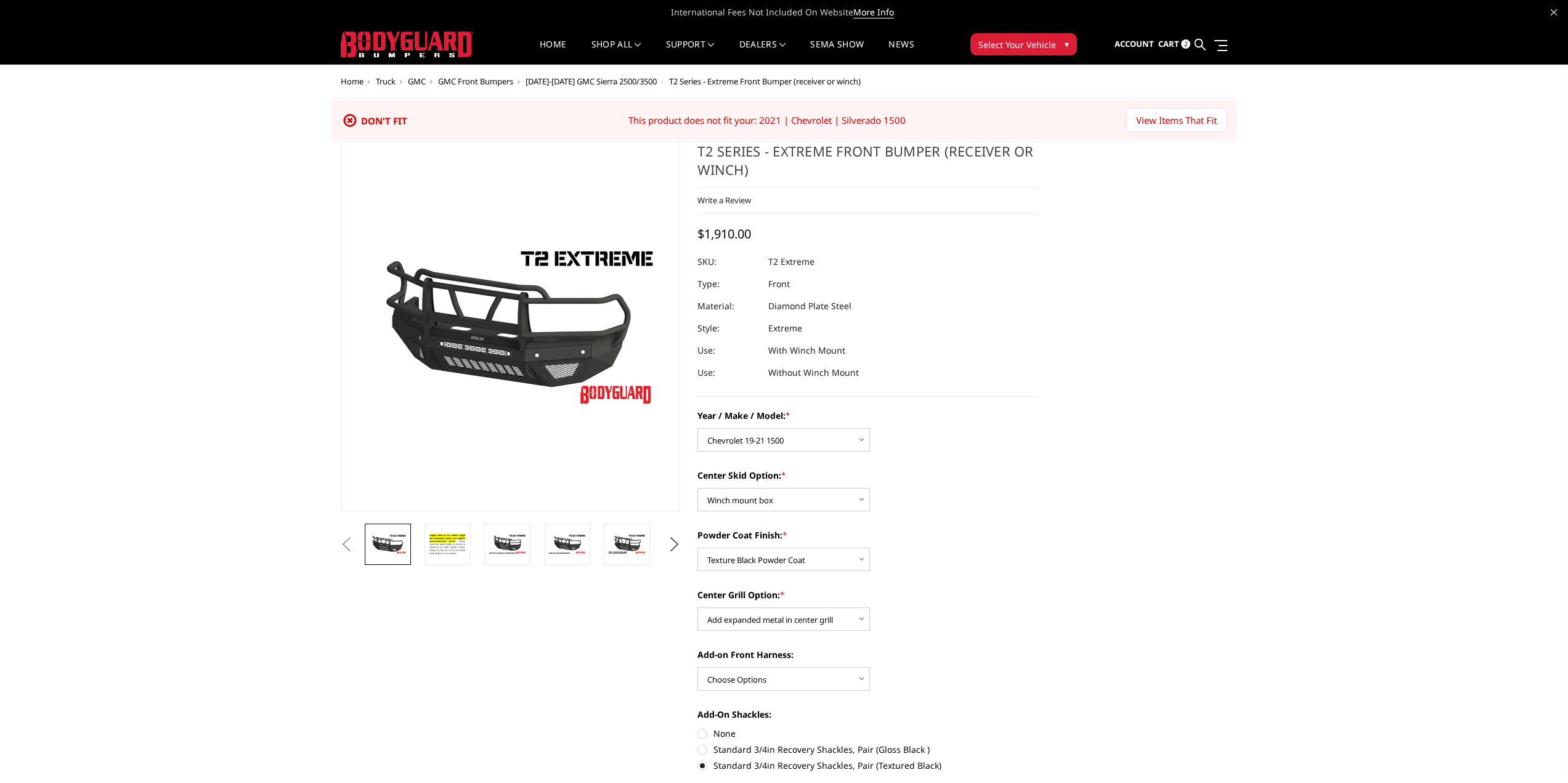
select select "1442"
select select "626"
select select "667"
select select "1080"
click at [865, 440] on select "Choose Options Chevrolet 19-21 1500 Chevrolet 15-19 2500 / 3500 Chevrolet 20-23…" at bounding box center [784, 440] width 172 height 23
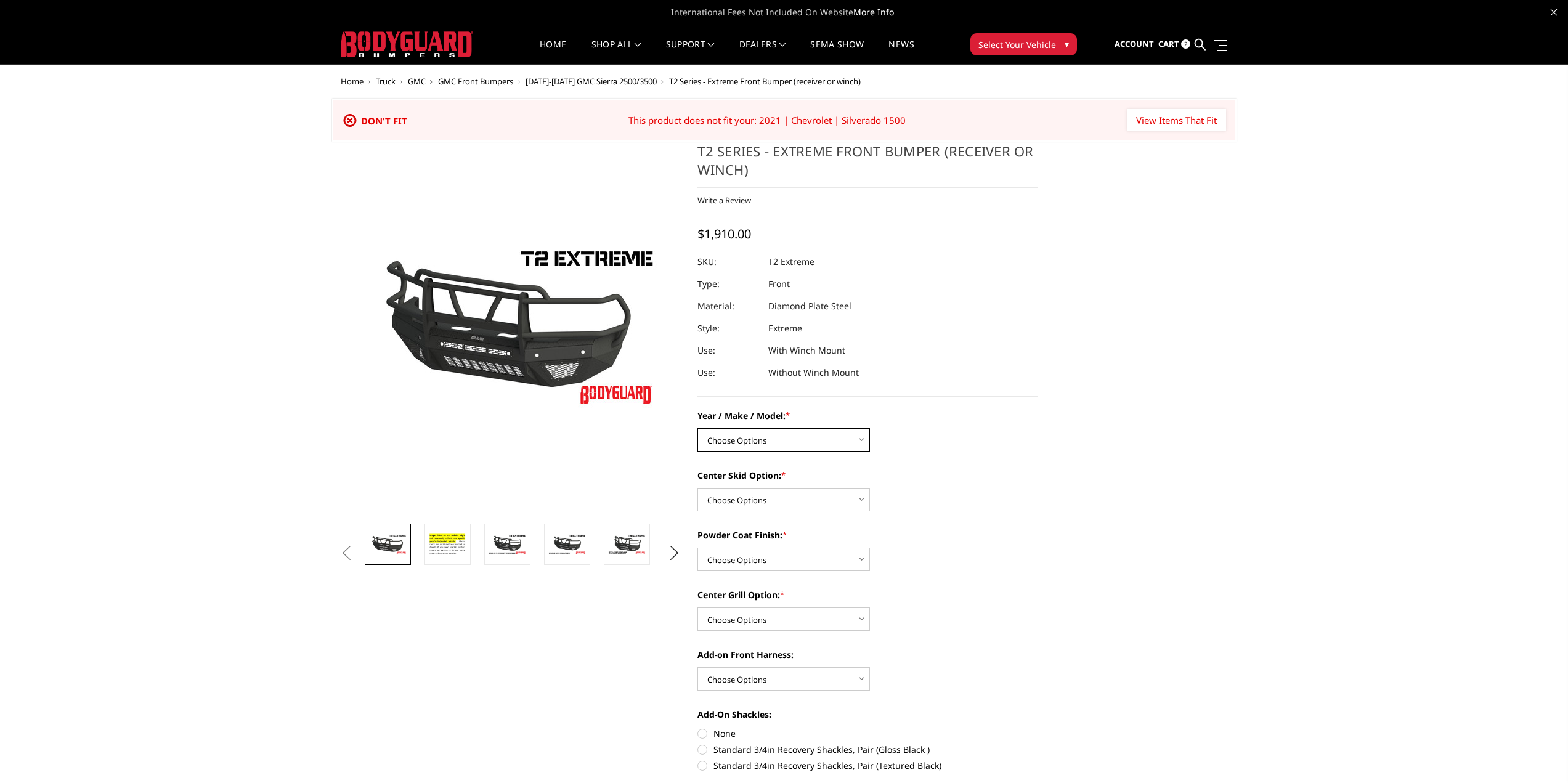
select select "1442"
click at [698, 428] on select "Choose Options Chevrolet 19-21 1500 Chevrolet 15-19 2500 / 3500 Chevrolet 20-23…" at bounding box center [784, 440] width 172 height 23
click at [403, 600] on img at bounding box center [388, 604] width 39 height 26
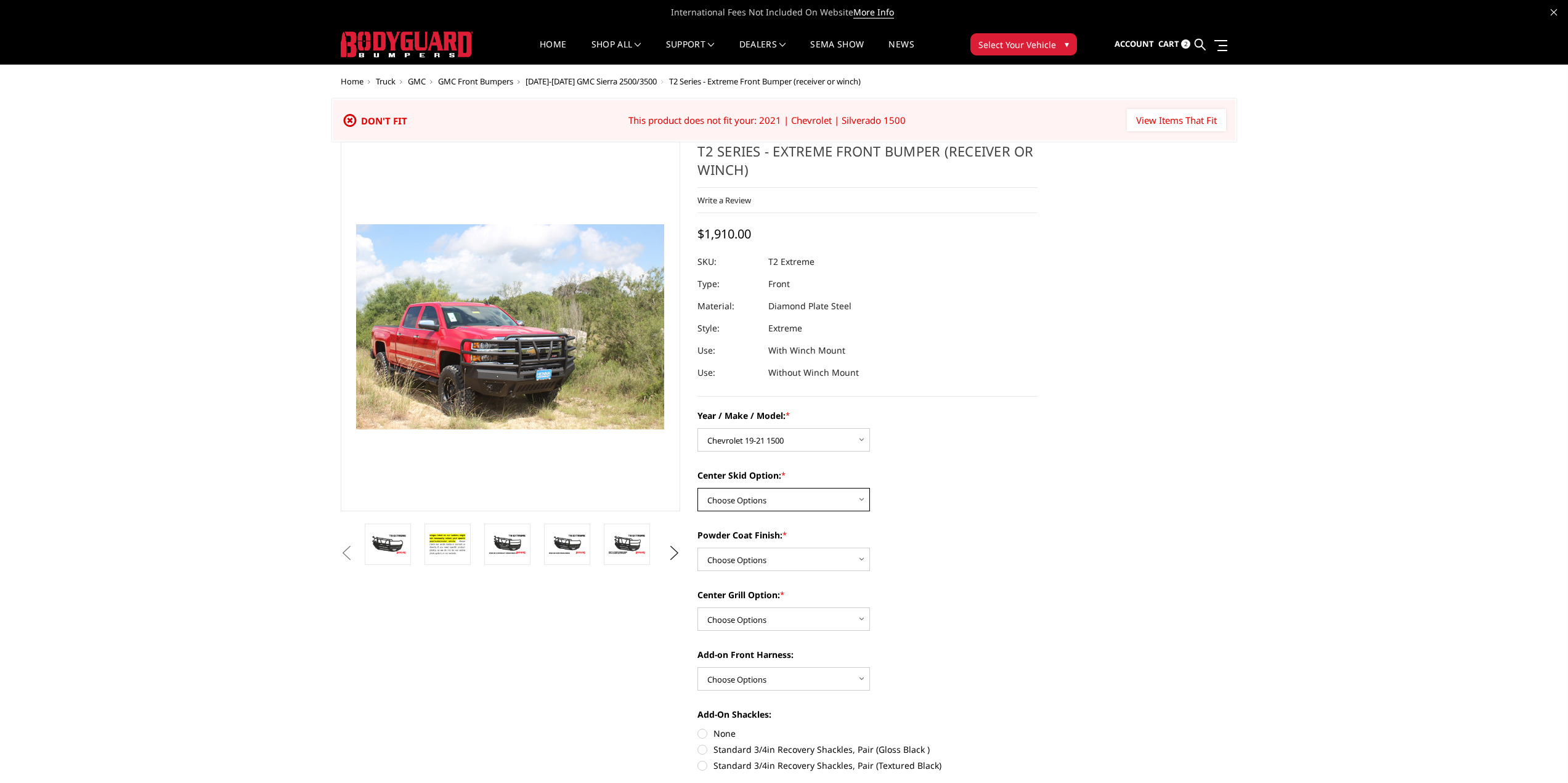
click at [860, 498] on select "Choose Options Standard center skid plate (included) Receiver tube Winch mount …" at bounding box center [784, 499] width 172 height 23
select select "626"
click at [698, 488] on select "Choose Options Standard center skid plate (included) Receiver tube Winch mount …" at bounding box center [784, 499] width 172 height 23
click at [863, 560] on select "Choose Options Bare metal Gloss Black Powder Coat Texture Black Powder Coat" at bounding box center [784, 559] width 172 height 23
select select "667"
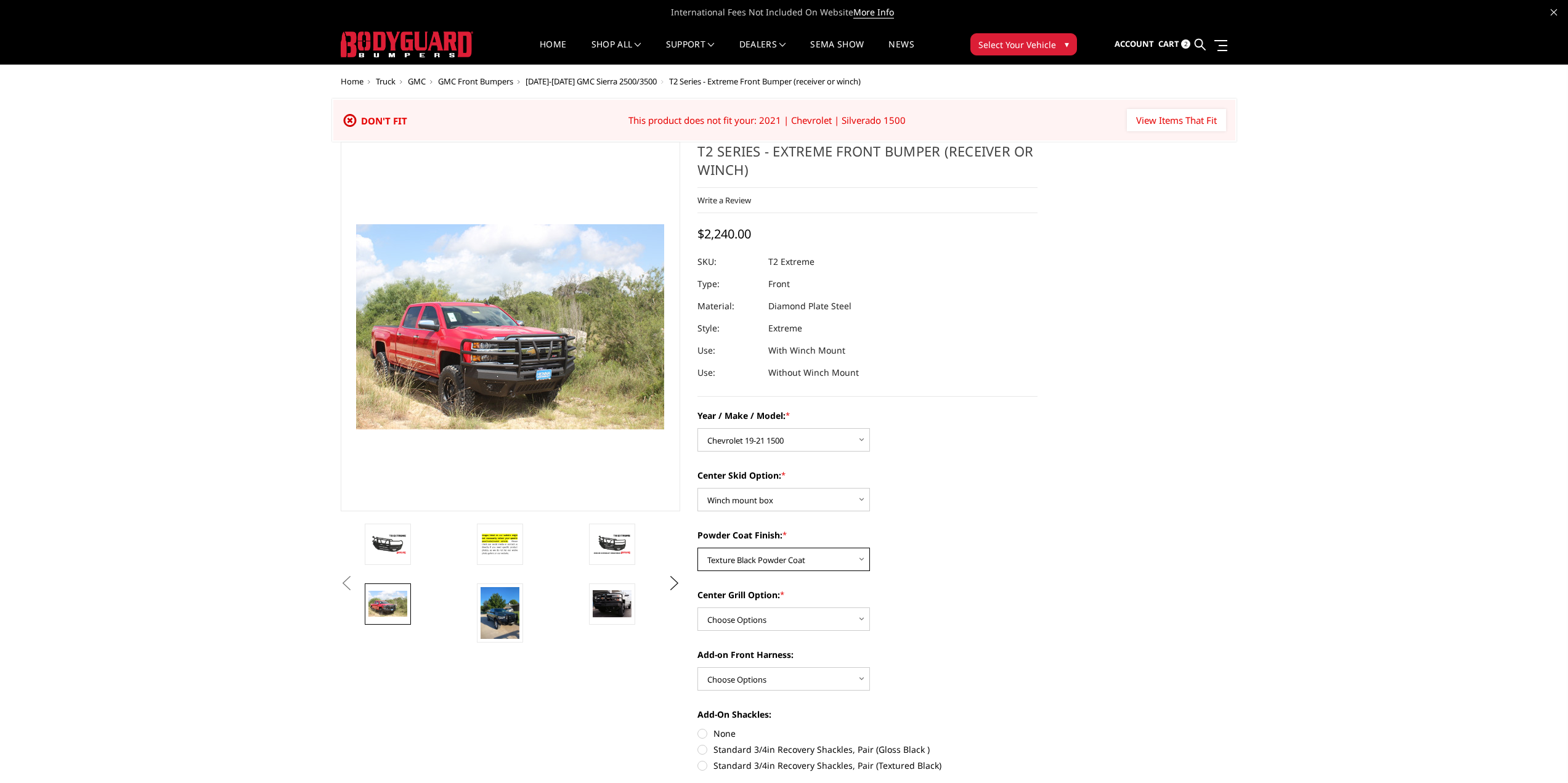
click at [698, 548] on select "Choose Options Bare metal Gloss Black Powder Coat Texture Black Powder Coat" at bounding box center [784, 559] width 172 height 23
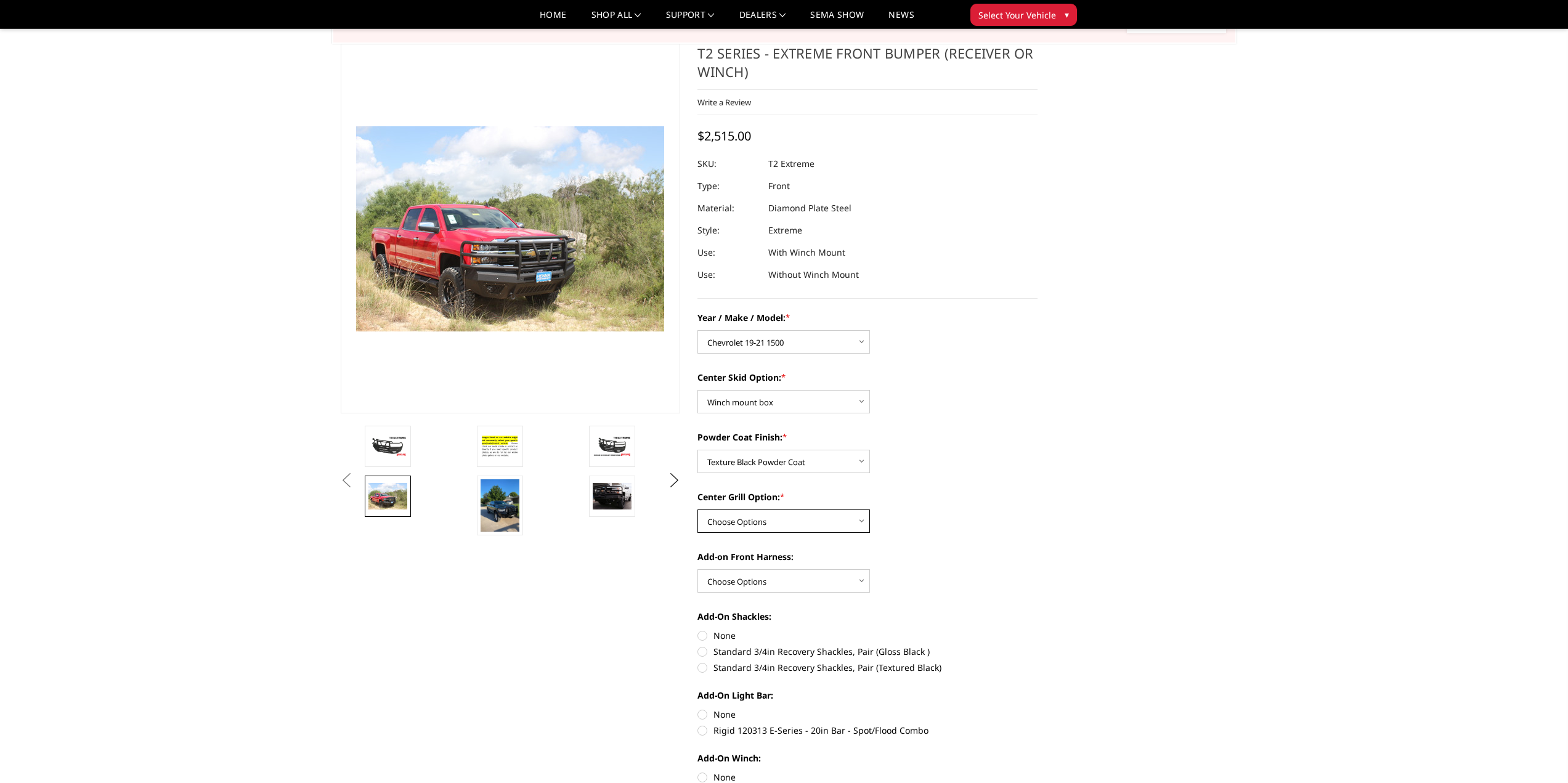
click at [861, 522] on select "Choose Options Add expanded metal in center grill Decline this option" at bounding box center [784, 521] width 172 height 23
select select "1081"
click at [698, 510] on select "Choose Options Add expanded metal in center grill Decline this option" at bounding box center [784, 521] width 172 height 23
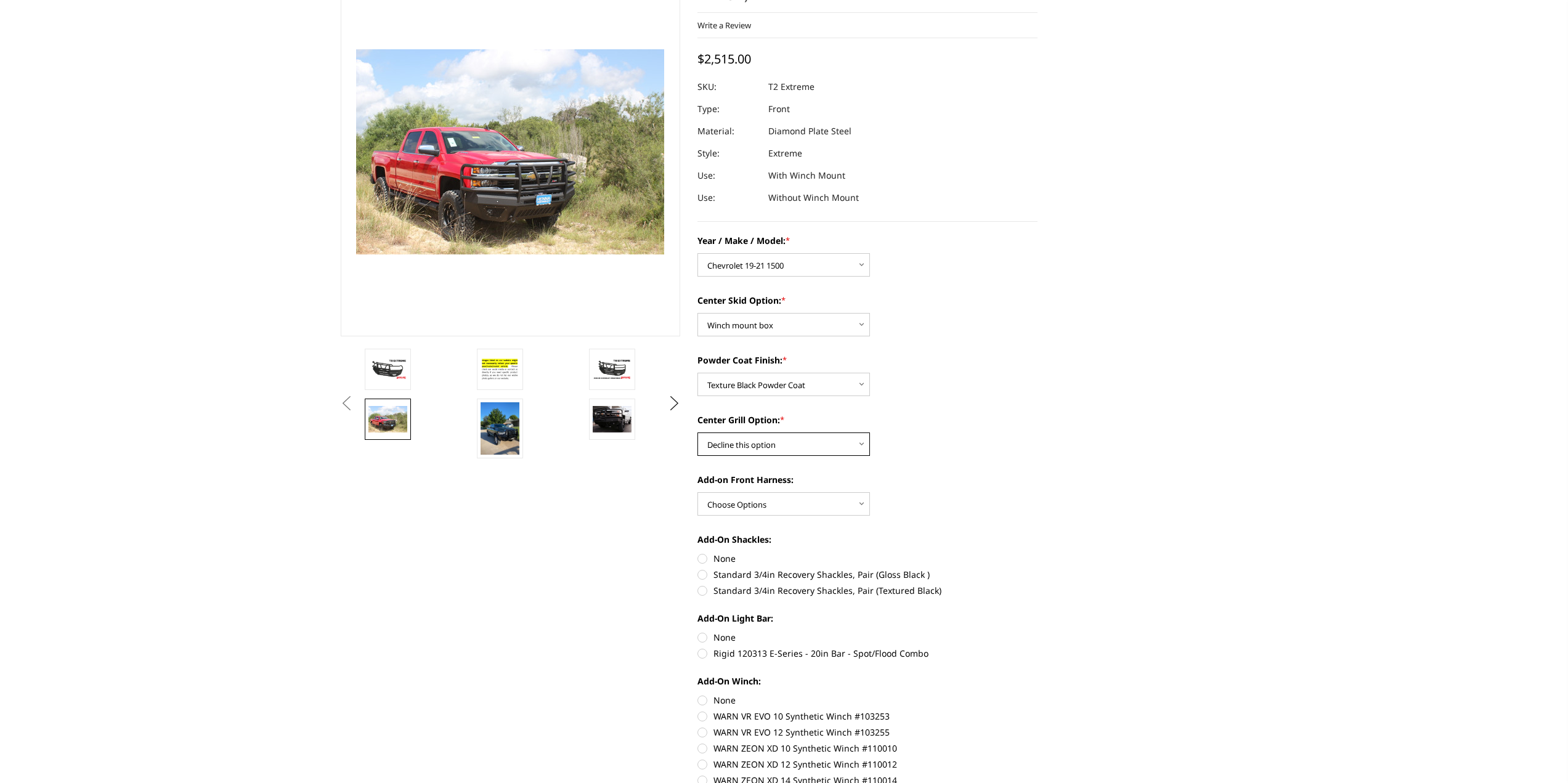
scroll to position [0, 0]
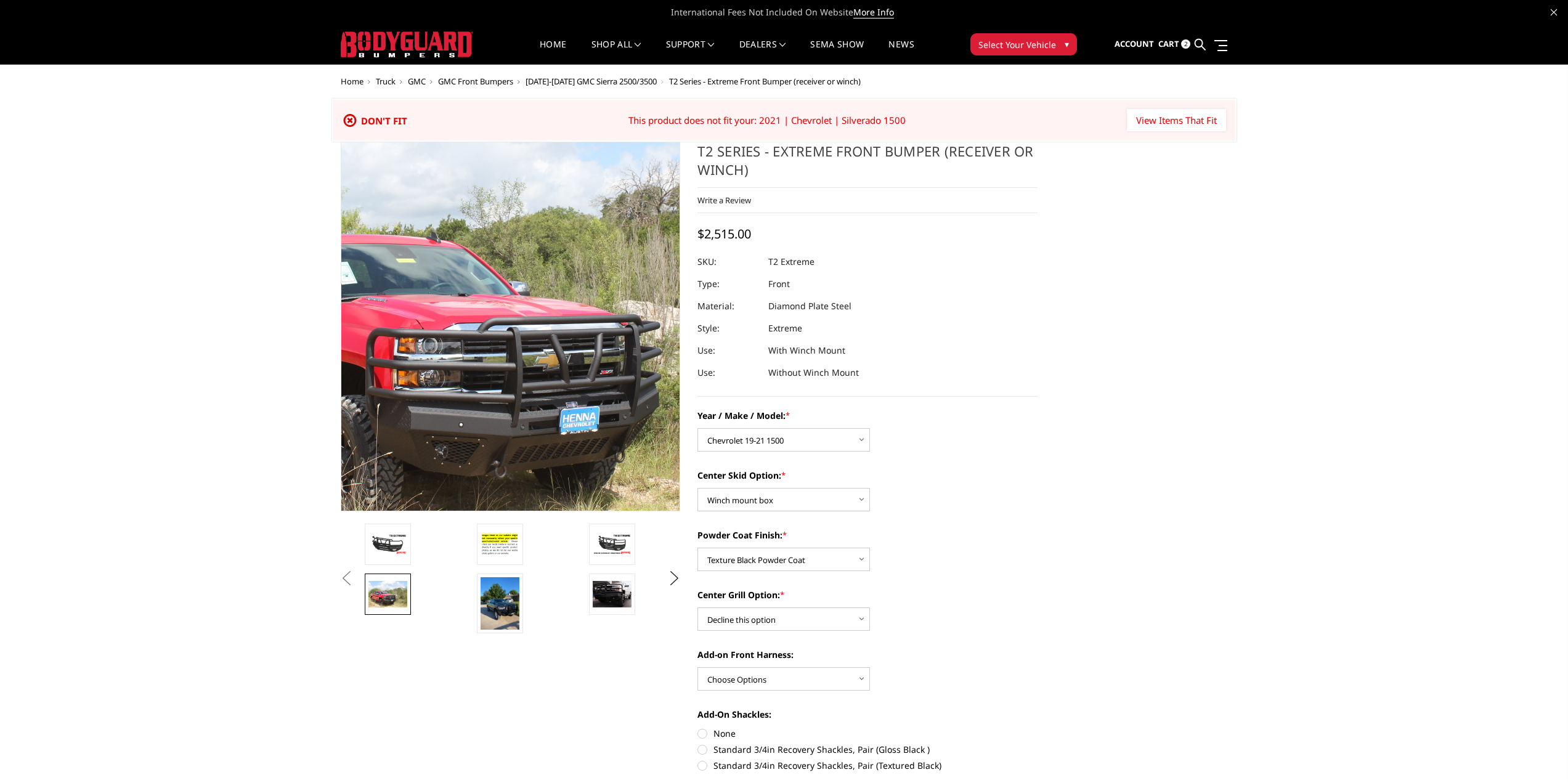
click at [524, 396] on img at bounding box center [493, 298] width 789 height 525
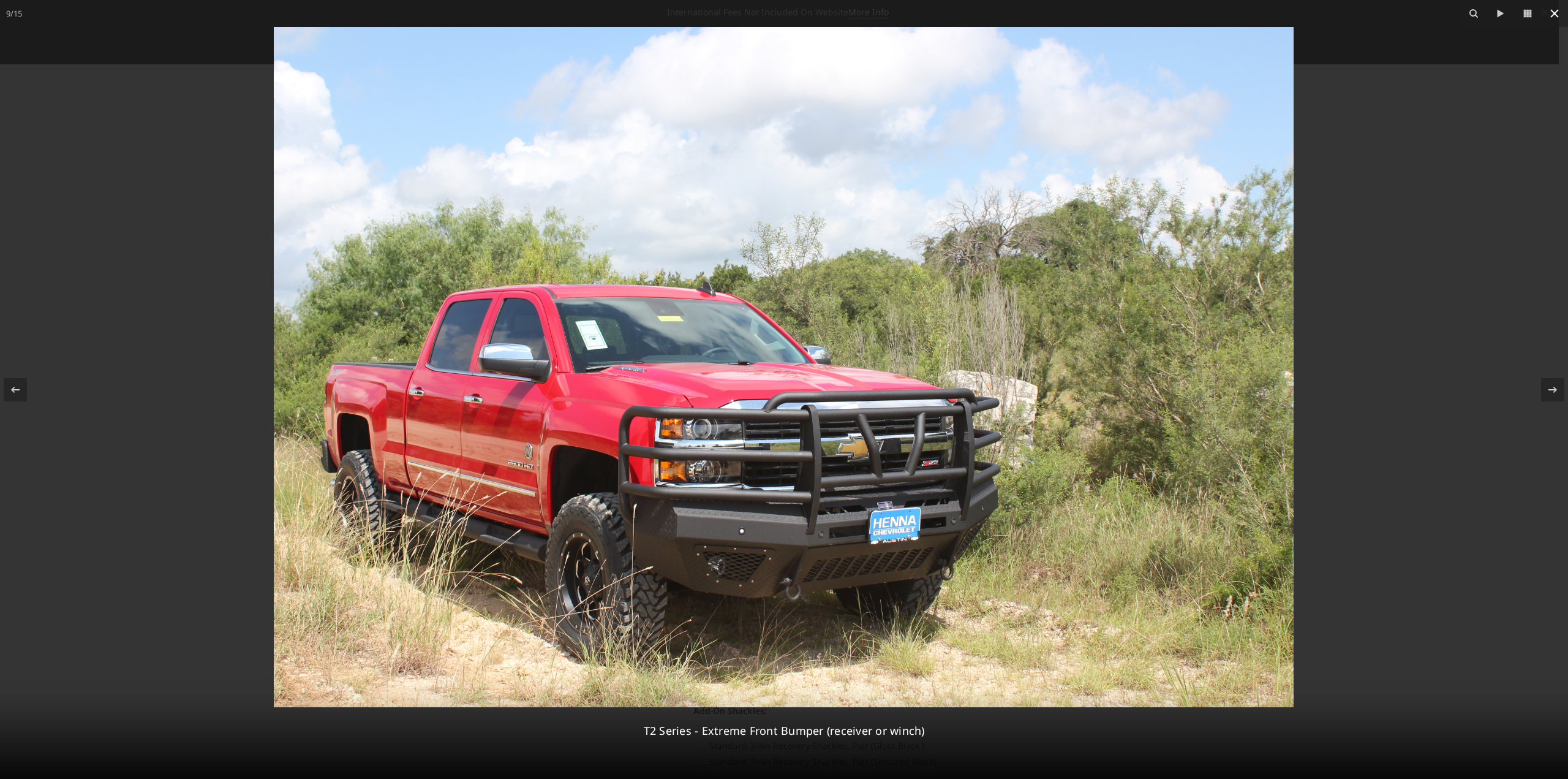
click at [1552, 11] on icon at bounding box center [1555, 14] width 15 height 15
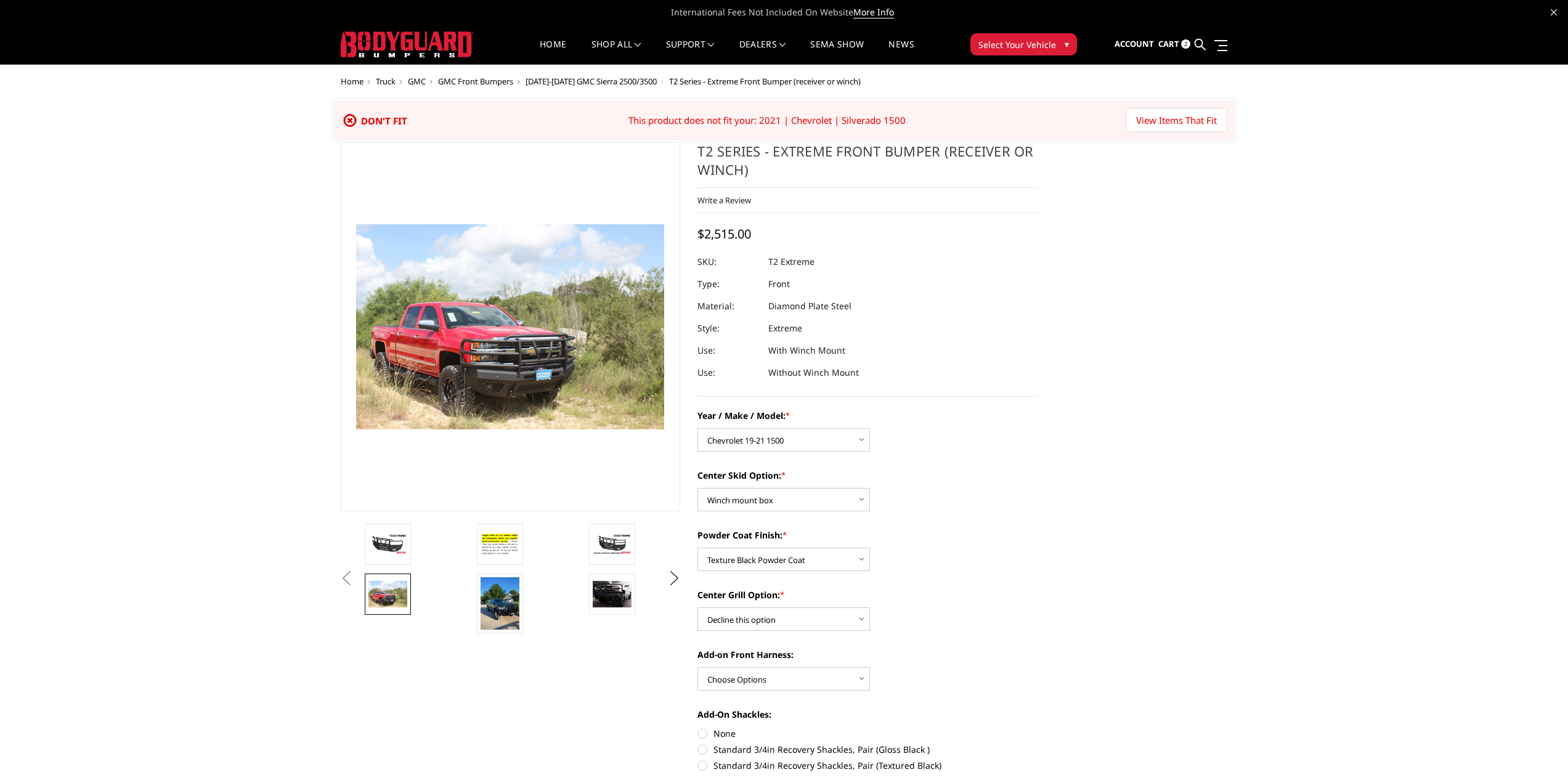
click at [352, 117] on icon at bounding box center [350, 120] width 15 height 16
click at [1165, 123] on input "View Items That Fit" at bounding box center [1176, 120] width 99 height 22
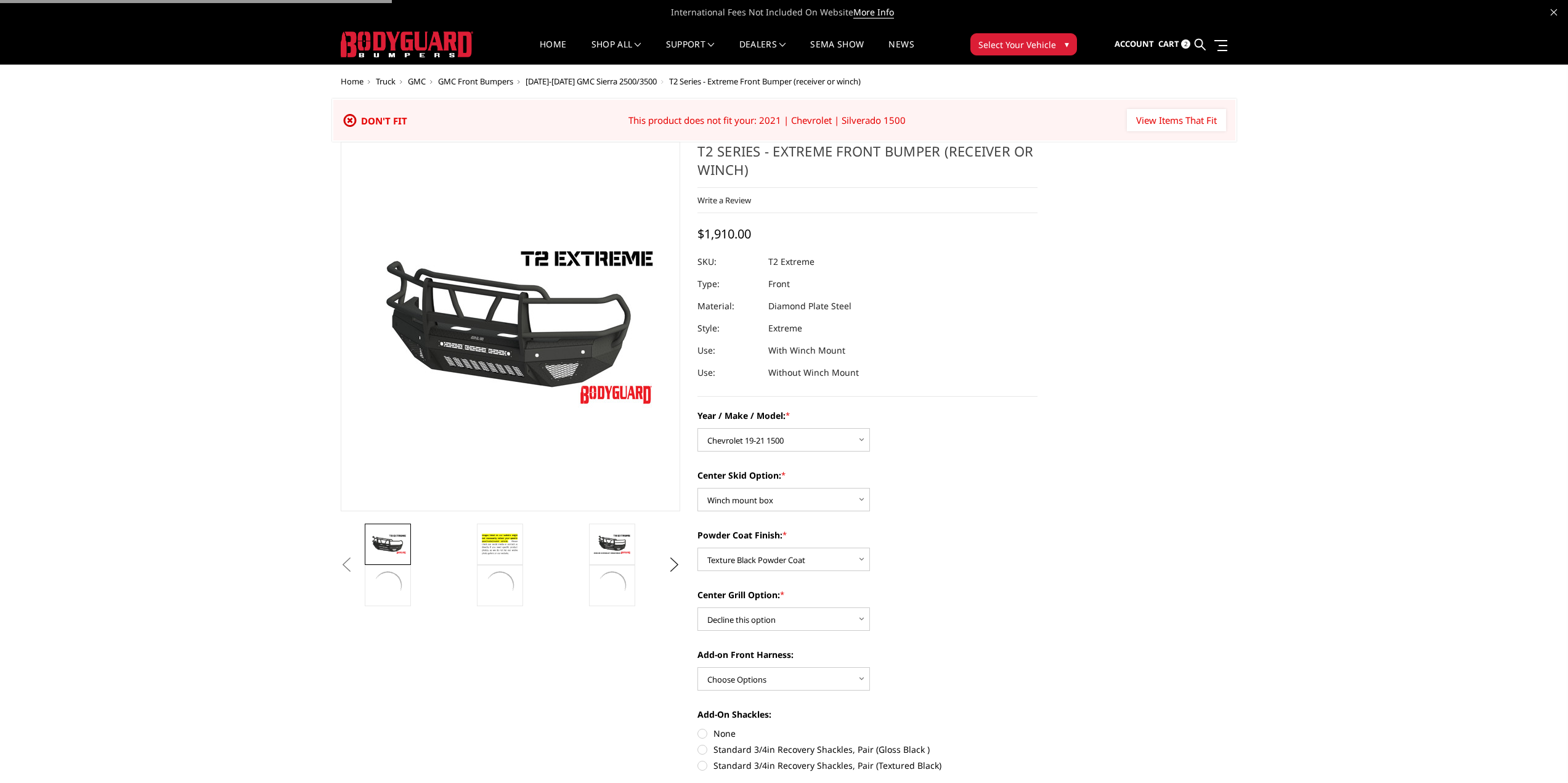
select select "1442"
select select "626"
select select "667"
select select "1081"
